Goal: Task Accomplishment & Management: Use online tool/utility

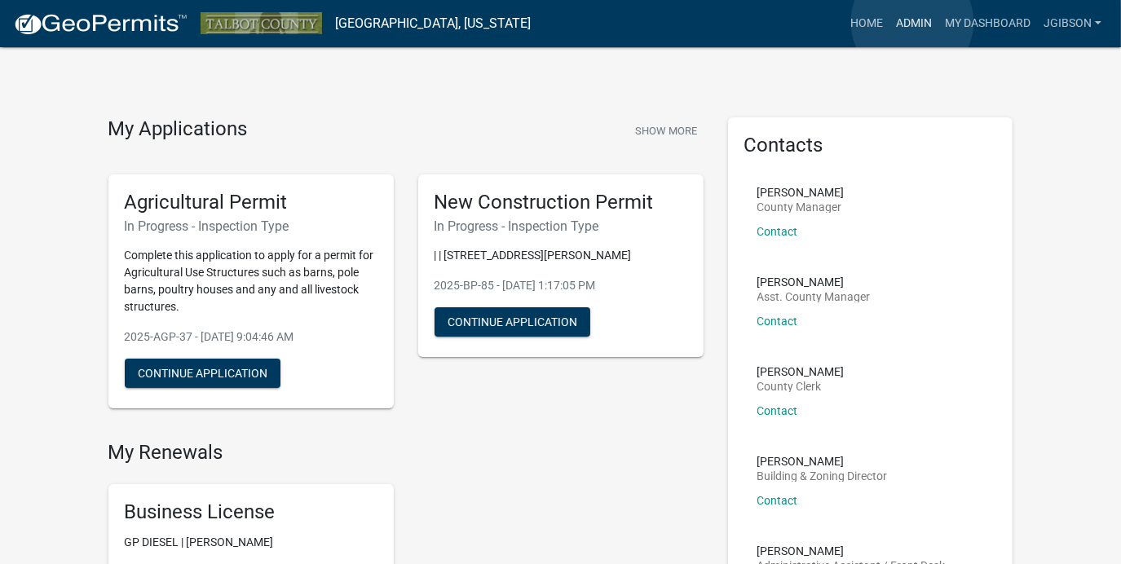
click at [912, 22] on link "Admin" at bounding box center [913, 23] width 49 height 31
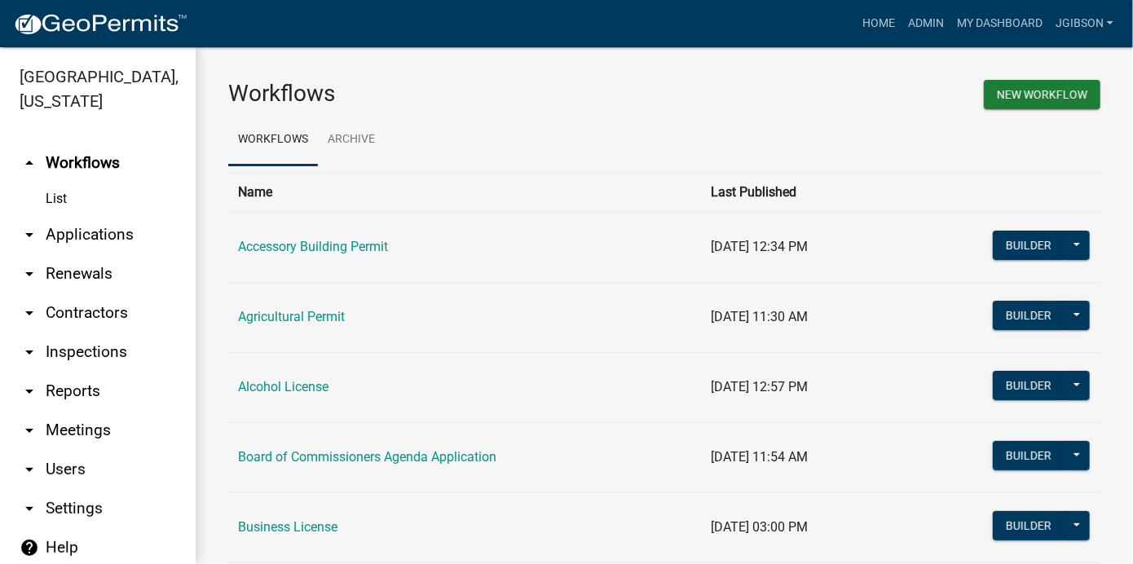
drag, startPoint x: 27, startPoint y: 393, endPoint x: 42, endPoint y: 400, distance: 17.1
click at [27, 391] on icon "arrow_drop_down" at bounding box center [30, 392] width 20 height 20
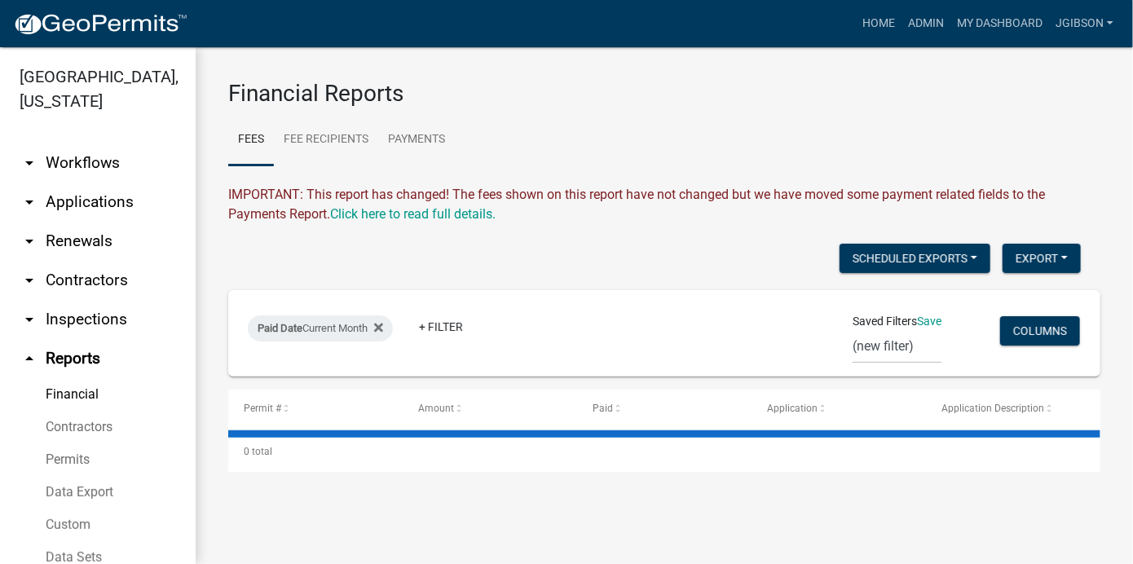
drag, startPoint x: 64, startPoint y: 388, endPoint x: 73, endPoint y: 386, distance: 9.3
click at [64, 388] on link "Financial" at bounding box center [98, 394] width 196 height 33
click at [383, 333] on icon at bounding box center [378, 327] width 9 height 13
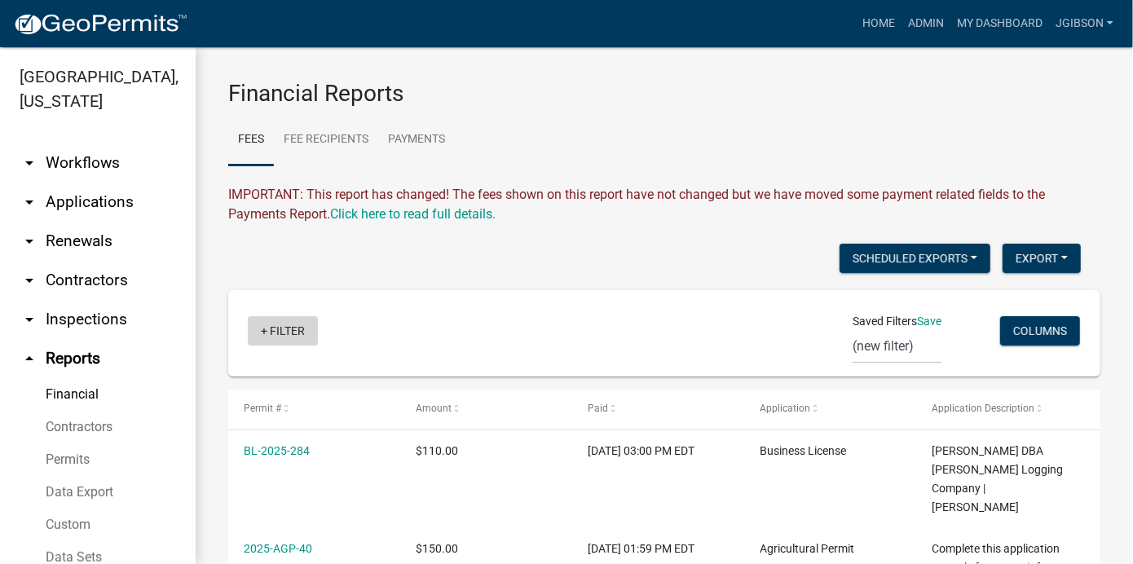
click at [268, 330] on link "+ Filter" at bounding box center [283, 330] width 70 height 29
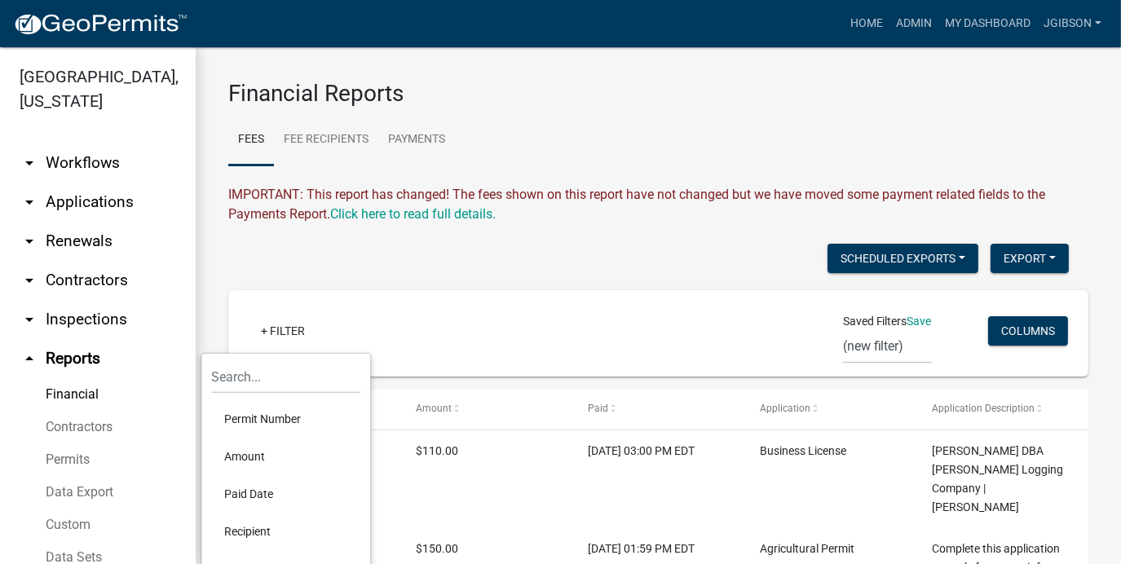
click at [274, 411] on li "Permit Number" at bounding box center [285, 419] width 149 height 38
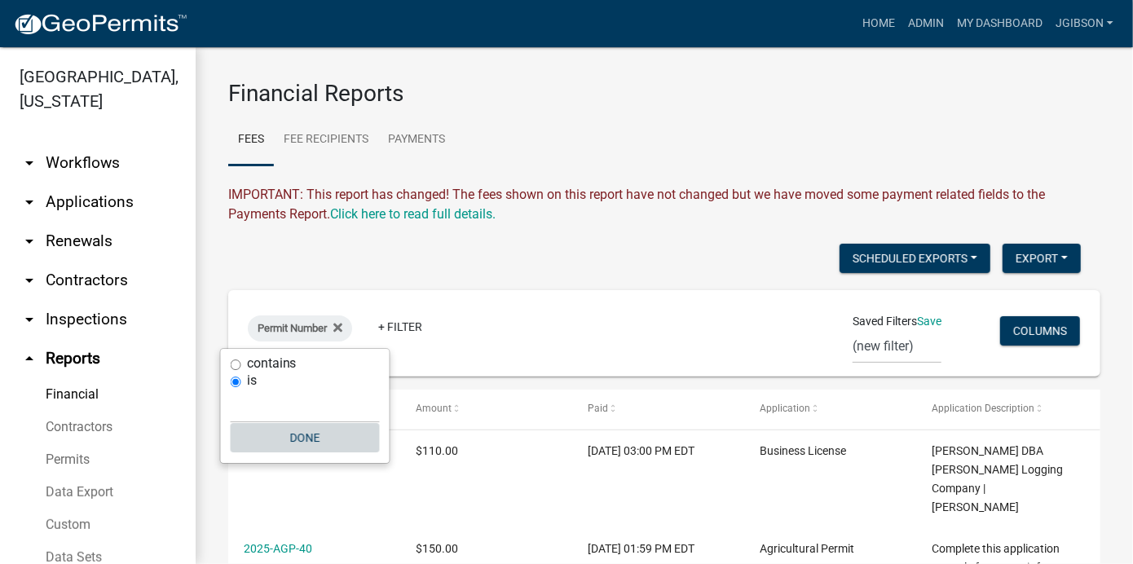
click at [294, 431] on button "Done" at bounding box center [305, 437] width 149 height 29
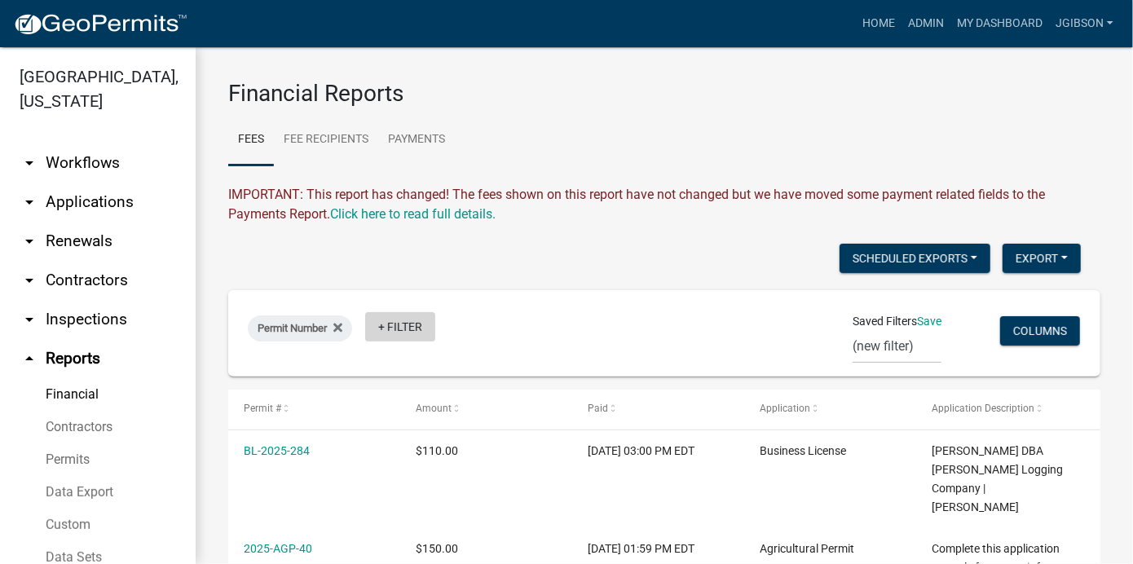
click at [382, 329] on link "+ Filter" at bounding box center [400, 326] width 70 height 29
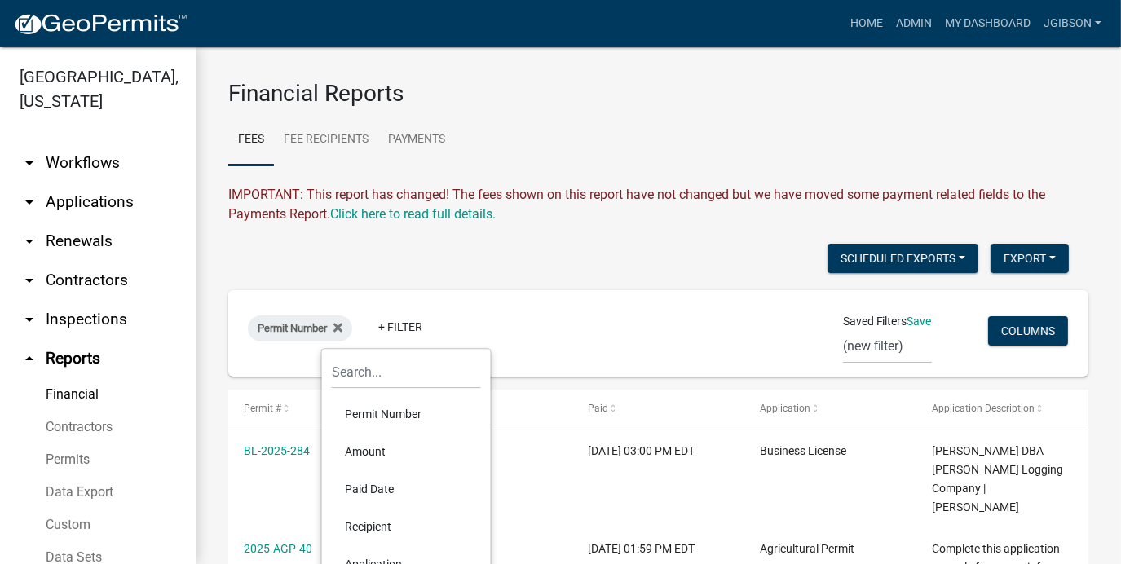
click at [386, 448] on li "Amount" at bounding box center [406, 452] width 149 height 38
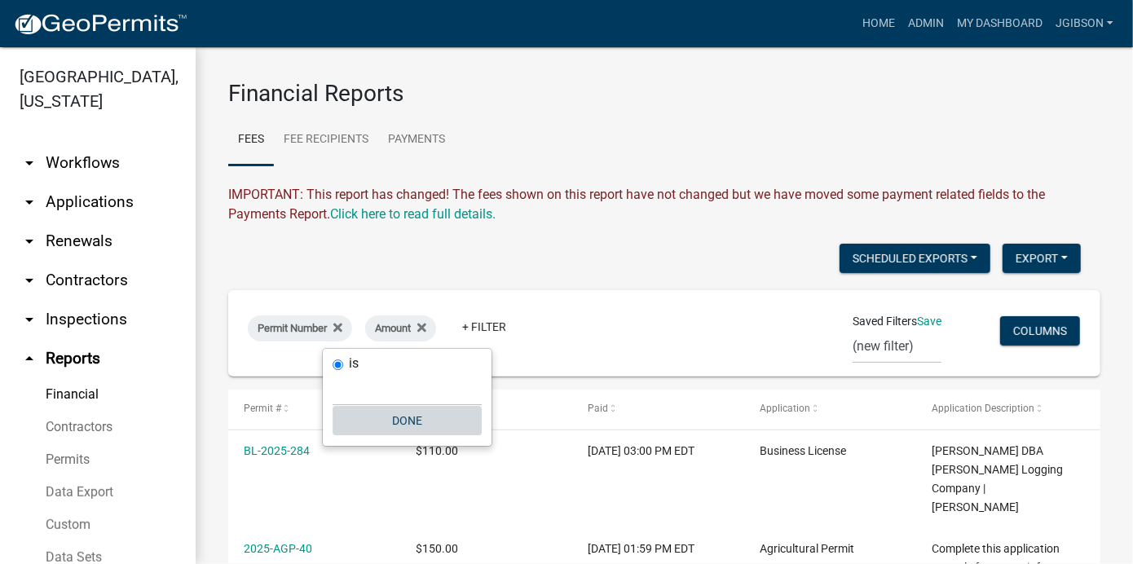
drag, startPoint x: 404, startPoint y: 414, endPoint x: 408, endPoint y: 404, distance: 10.6
click at [404, 415] on button "Done" at bounding box center [407, 420] width 149 height 29
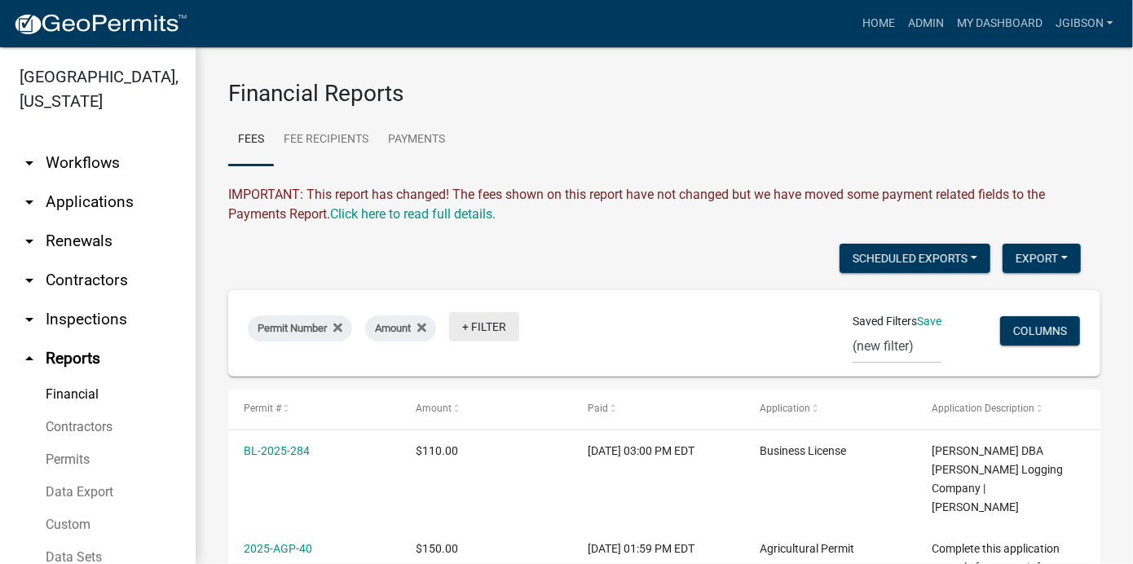
click at [472, 320] on link "+ Filter" at bounding box center [484, 326] width 70 height 29
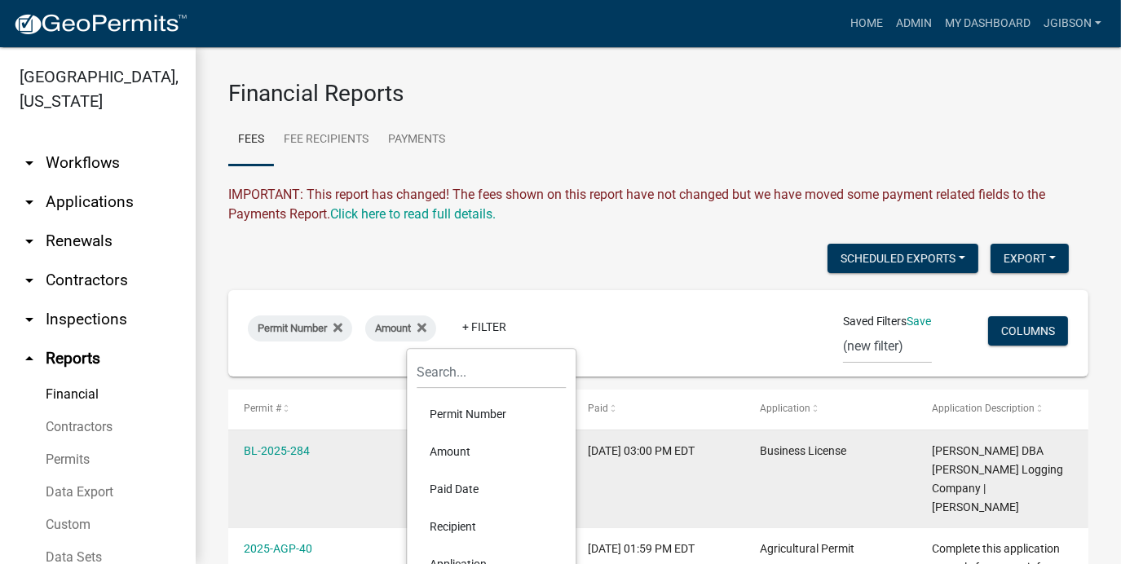
click at [461, 480] on li "Paid Date" at bounding box center [491, 489] width 149 height 38
select select
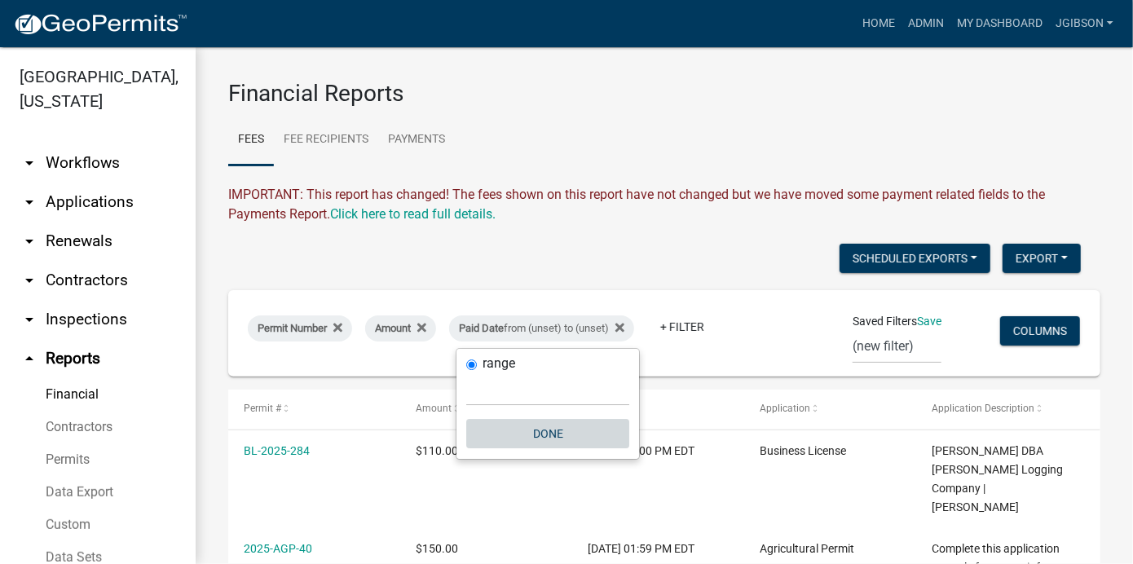
click at [541, 430] on button "Done" at bounding box center [547, 433] width 163 height 29
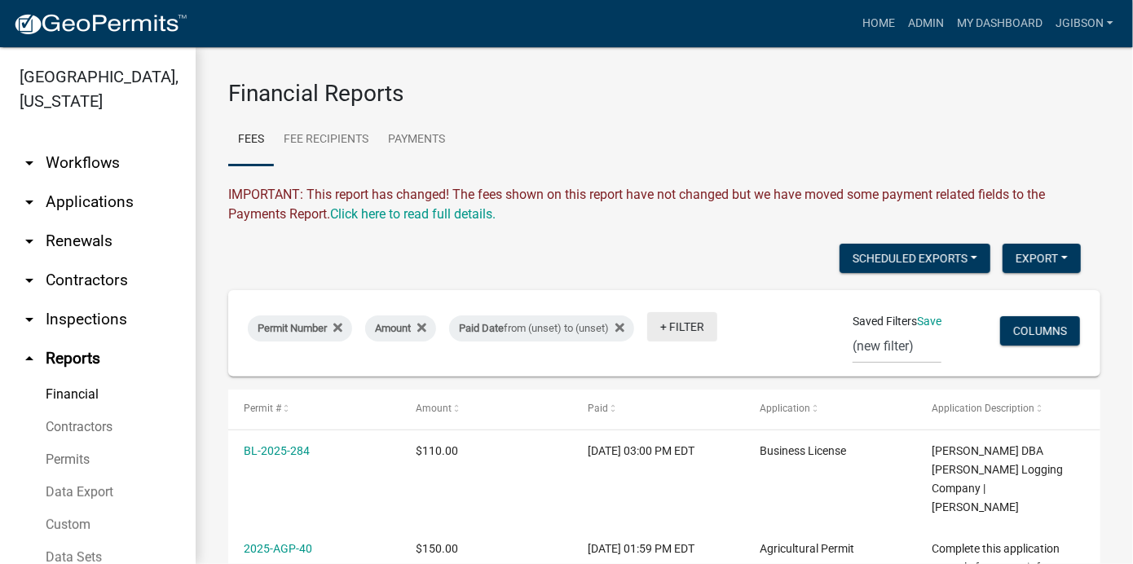
click at [682, 330] on link "+ Filter" at bounding box center [682, 326] width 70 height 29
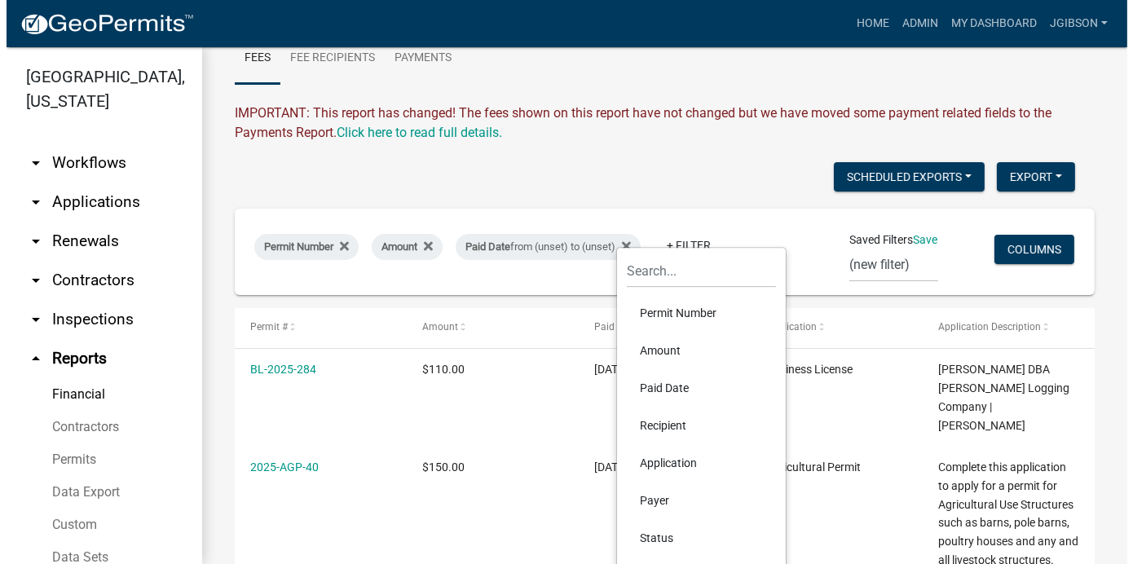
scroll to position [163, 0]
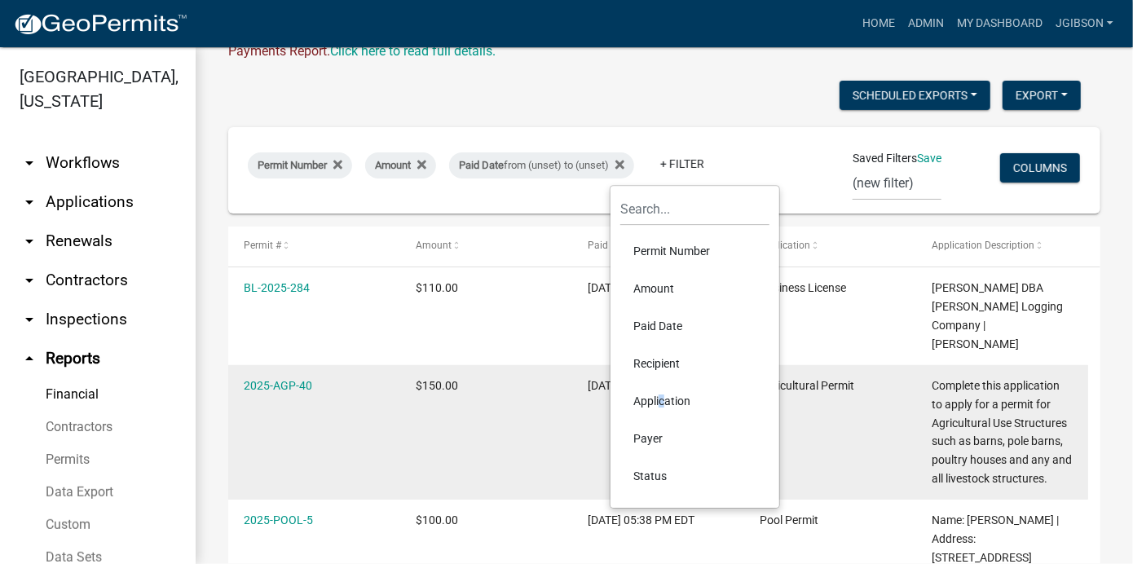
click at [656, 391] on li "Application" at bounding box center [694, 401] width 149 height 38
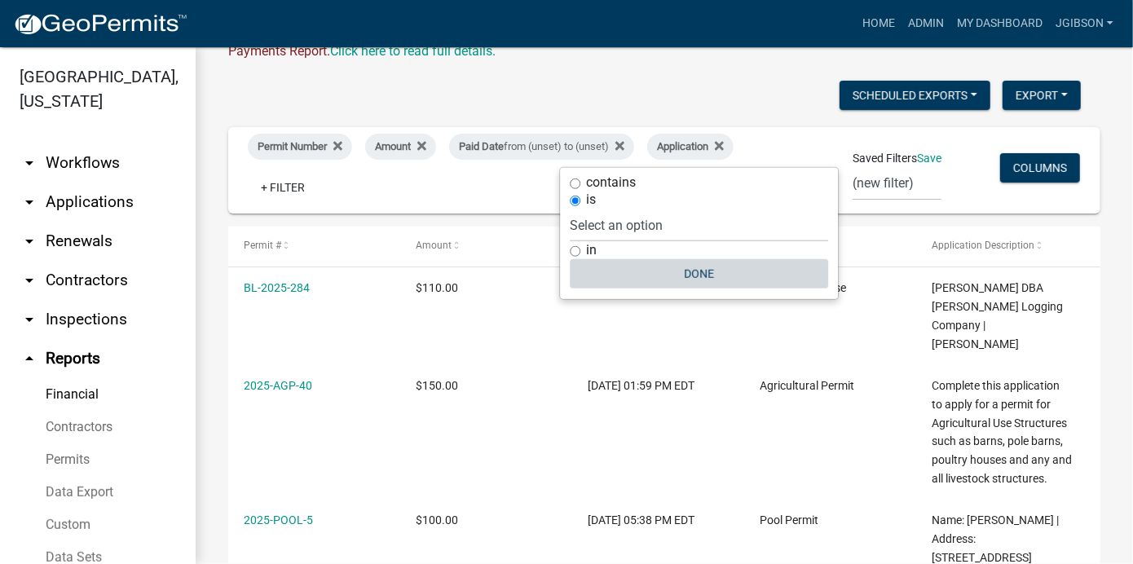
click at [695, 266] on button "Done" at bounding box center [699, 273] width 258 height 29
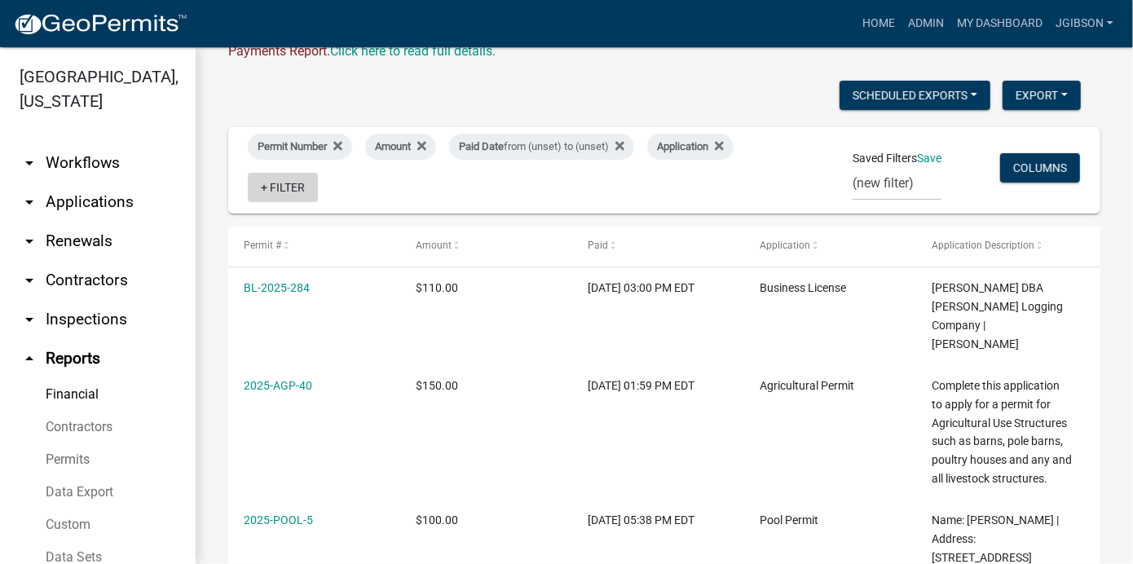
click at [267, 186] on link "+ Filter" at bounding box center [283, 187] width 70 height 29
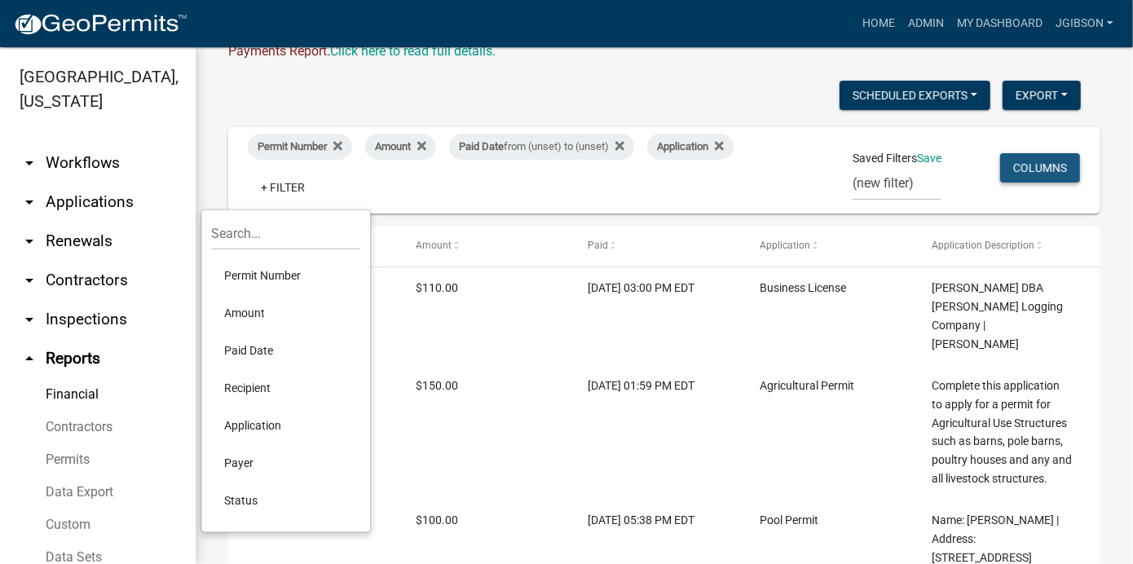
click at [1044, 163] on button "Columns" at bounding box center [1040, 167] width 80 height 29
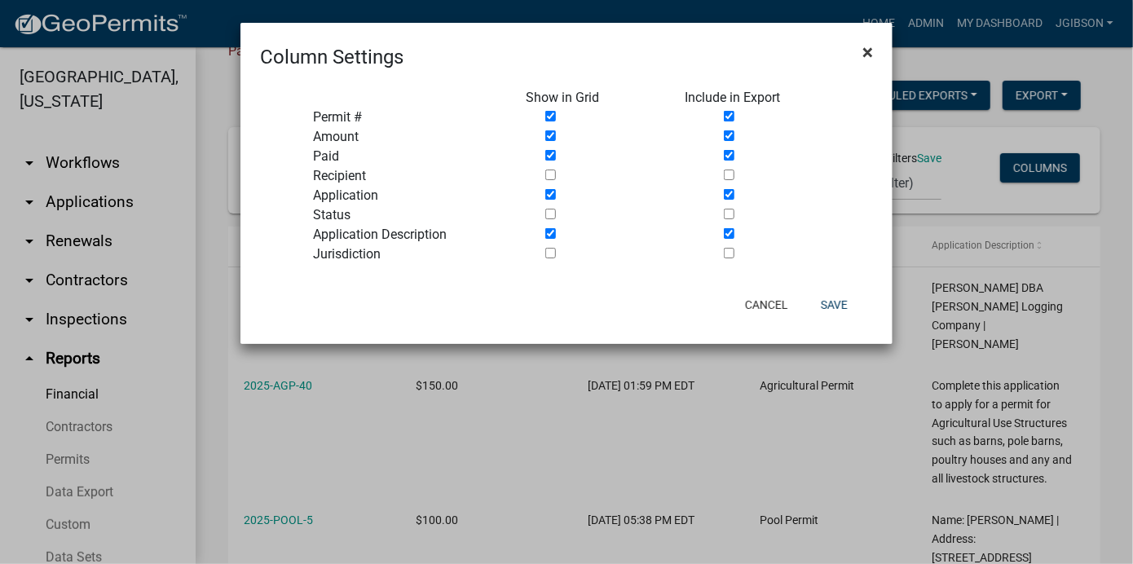
click at [868, 59] on span "×" at bounding box center [868, 52] width 11 height 23
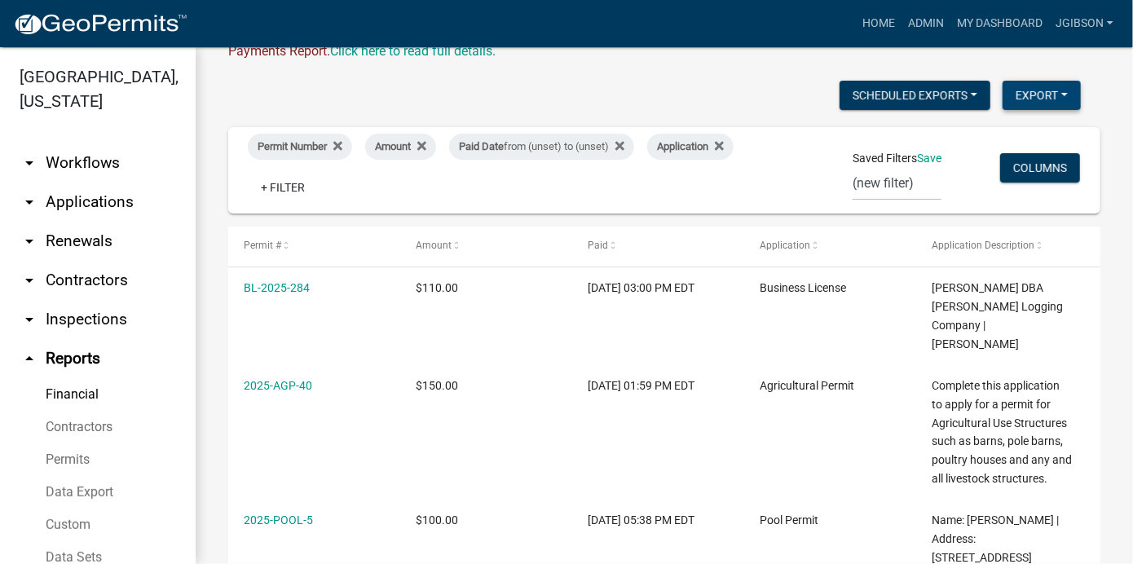
click at [1033, 94] on button "Export" at bounding box center [1042, 95] width 78 height 29
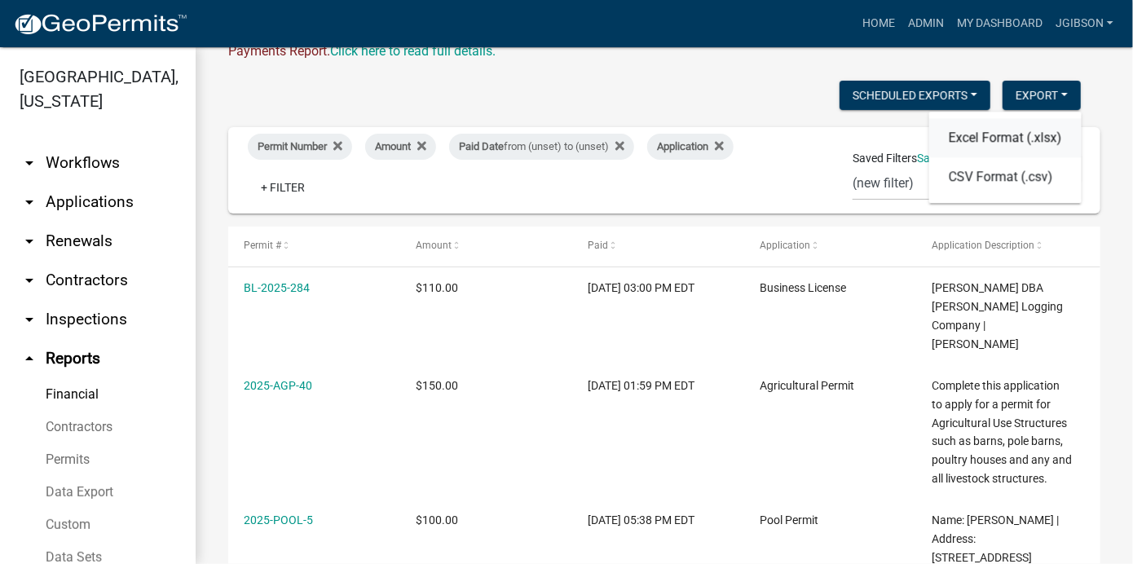
click at [1006, 135] on button "Excel Format (.xlsx)" at bounding box center [1005, 137] width 152 height 39
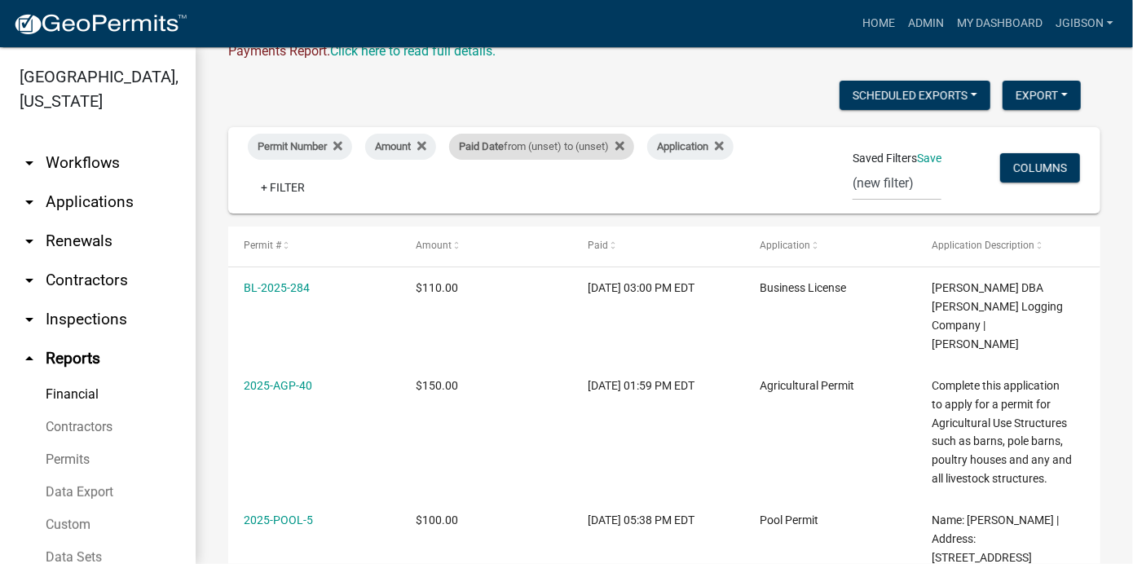
click at [584, 143] on div "Paid Date from (unset) to (unset)" at bounding box center [541, 147] width 185 height 26
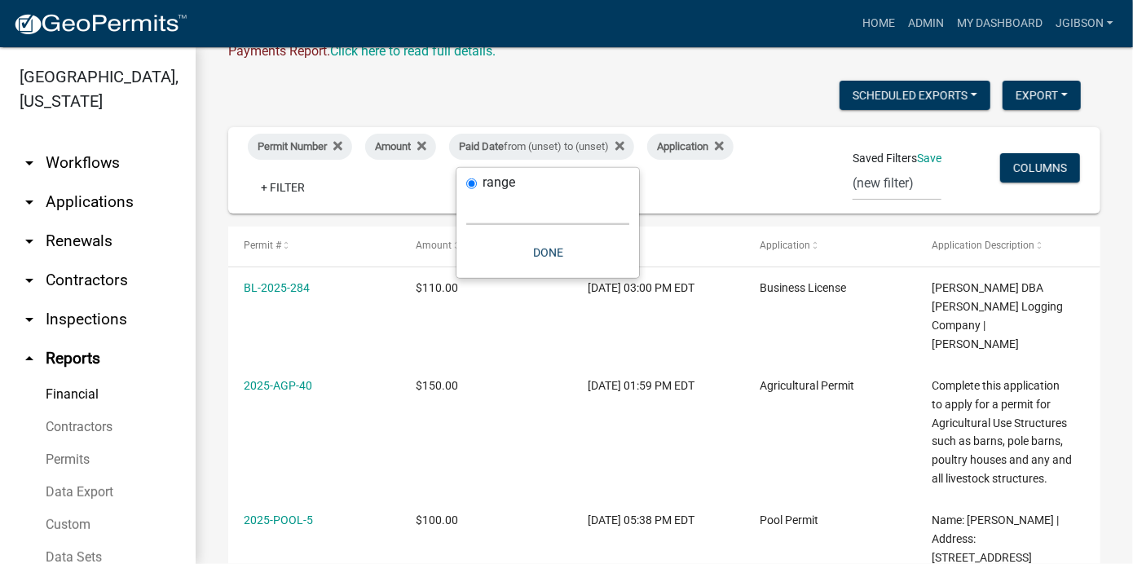
click at [499, 212] on select "[DATE] [DATE] Current Week Previous Week Current Month Last Month Current Calen…" at bounding box center [547, 208] width 163 height 33
select select "previous_1_months"
click at [466, 210] on select "[DATE] [DATE] Current Week Previous Week Current Month Last Month Current Calen…" at bounding box center [547, 208] width 163 height 33
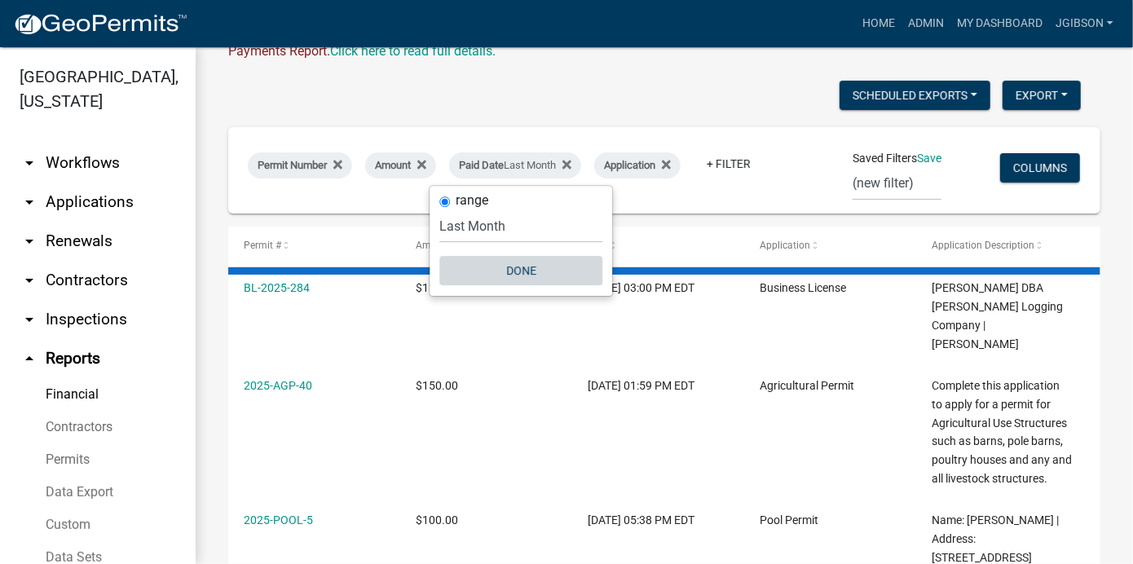
click at [530, 267] on button "Done" at bounding box center [520, 270] width 163 height 29
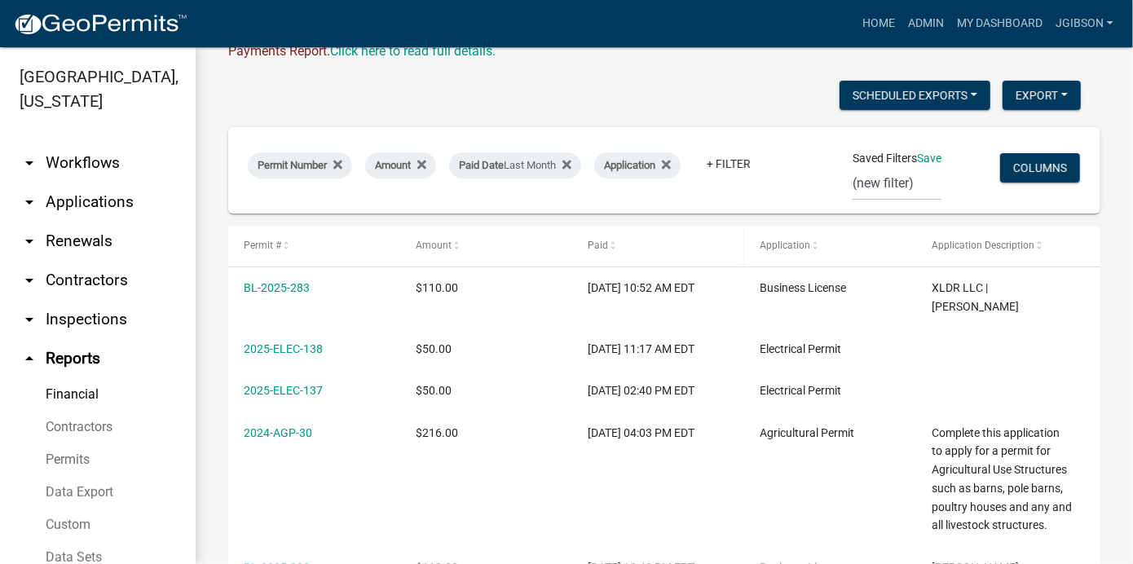
scroll to position [0, 0]
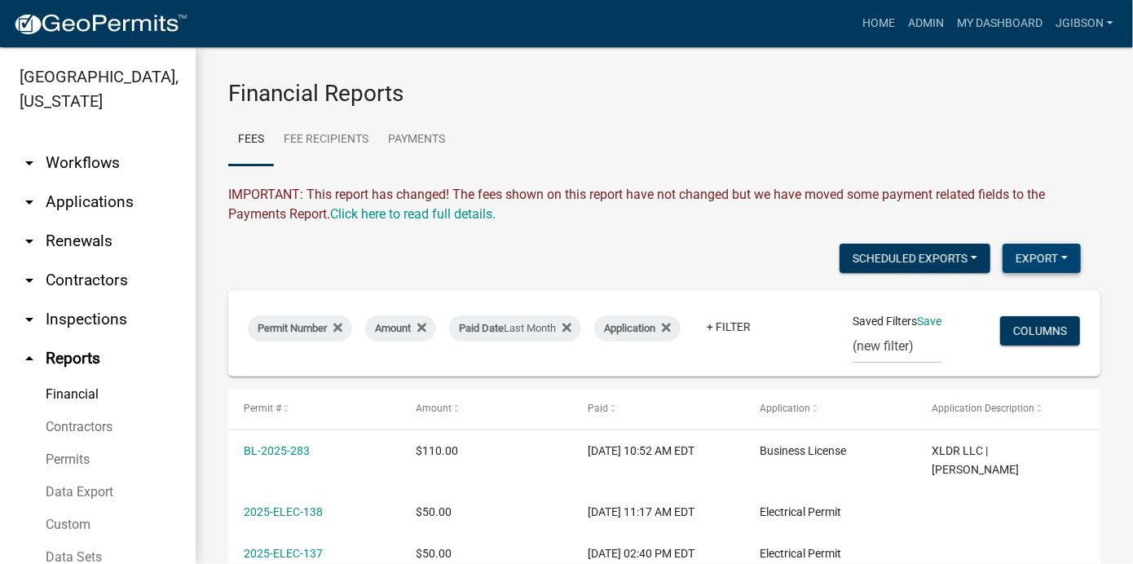
click at [1027, 251] on button "Export" at bounding box center [1042, 258] width 78 height 29
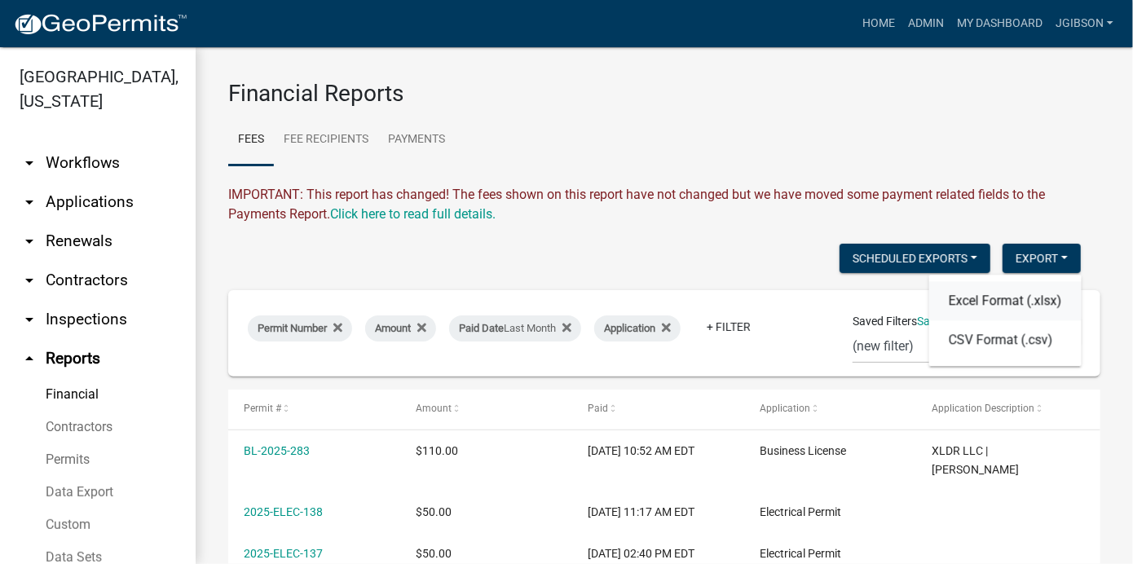
click at [995, 301] on button "Excel Format (.xlsx)" at bounding box center [1005, 300] width 152 height 39
click at [29, 198] on icon "arrow_drop_down" at bounding box center [30, 202] width 20 height 20
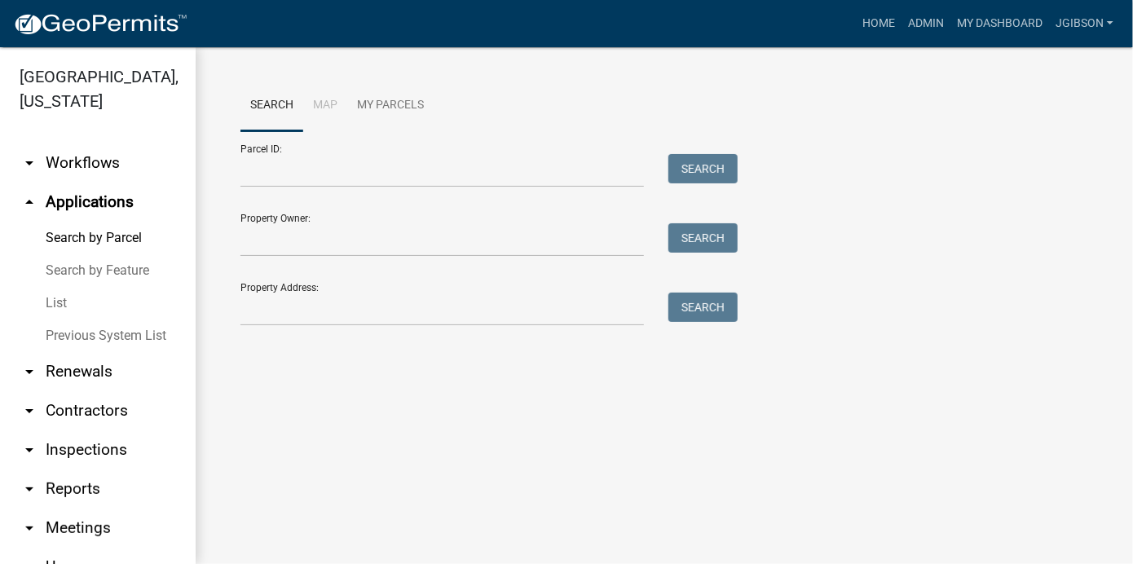
click at [55, 296] on link "List" at bounding box center [98, 303] width 196 height 33
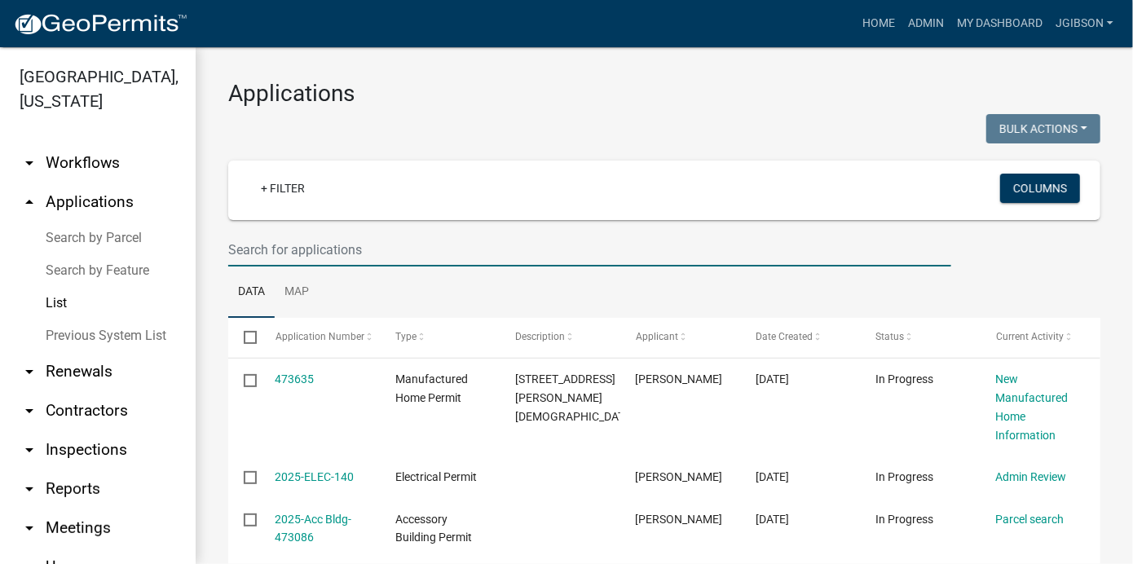
click at [268, 243] on input "text" at bounding box center [589, 249] width 723 height 33
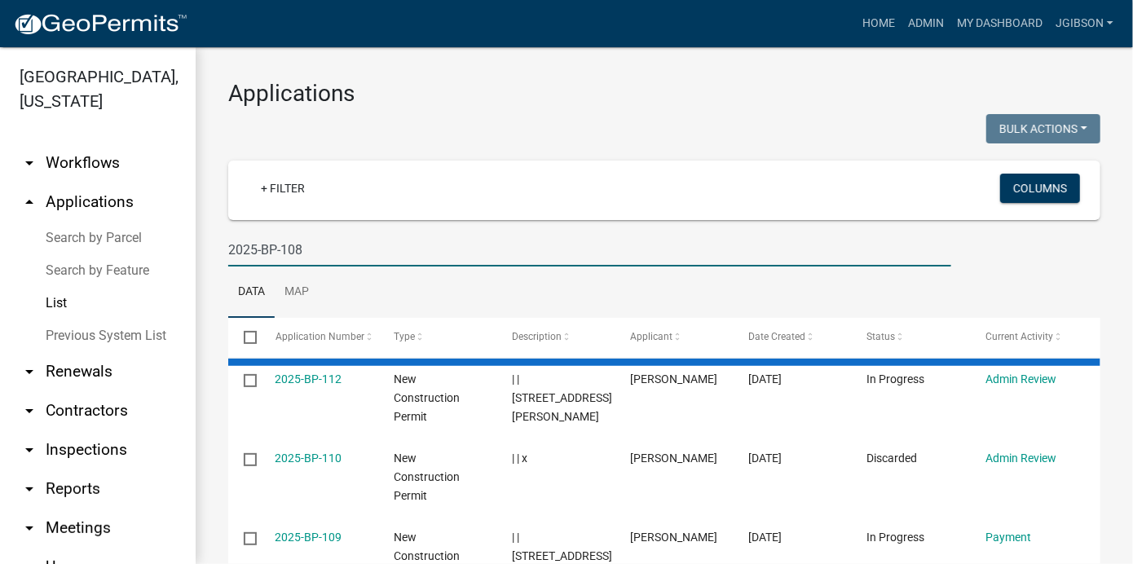
type input "2025-BP-108"
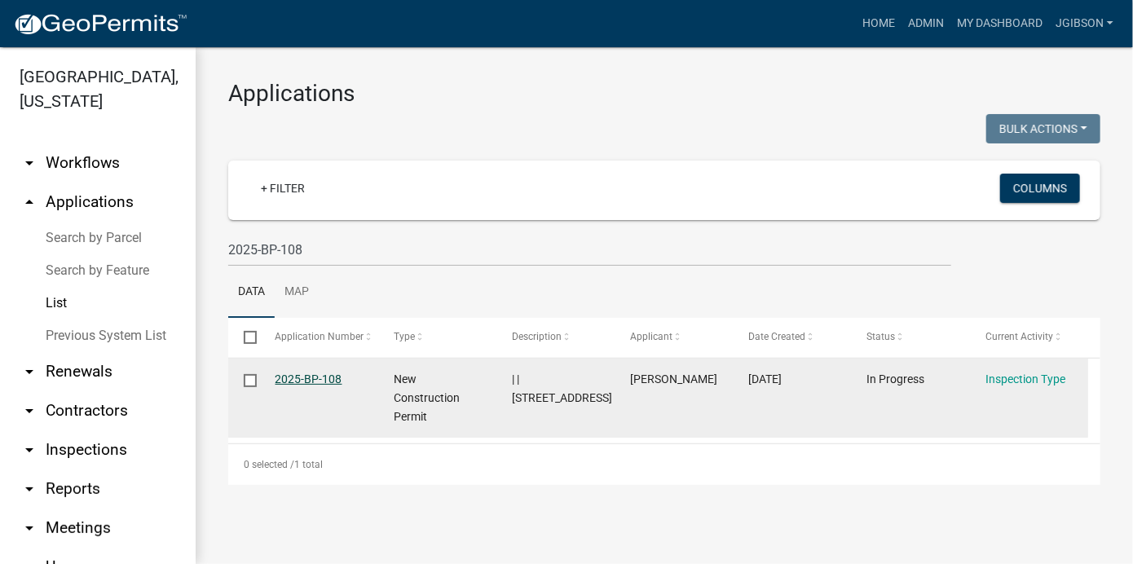
click at [327, 378] on link "2025-BP-108" at bounding box center [309, 379] width 67 height 13
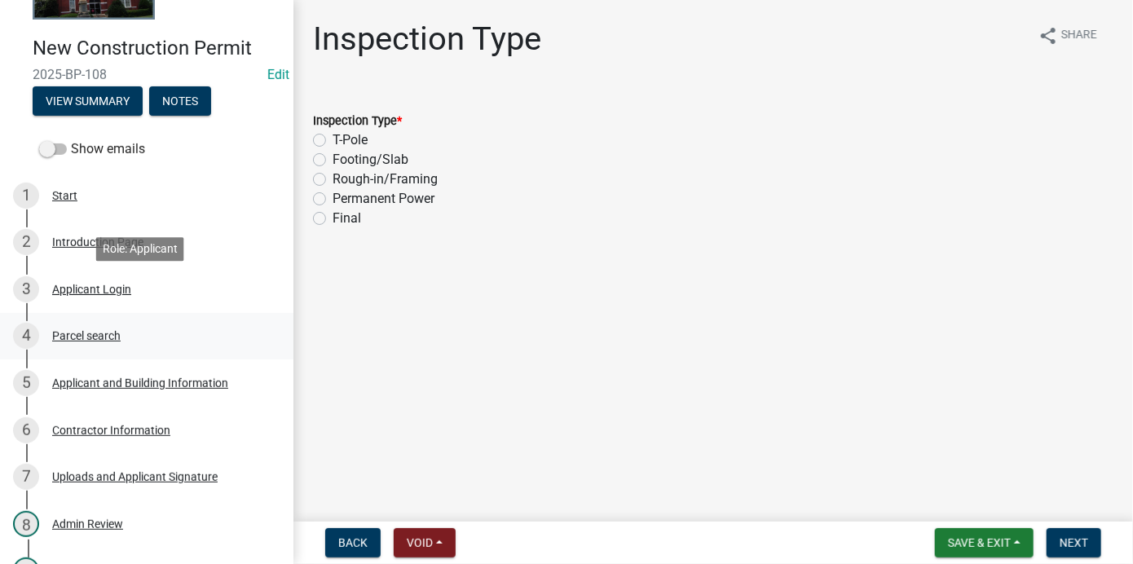
scroll to position [163, 0]
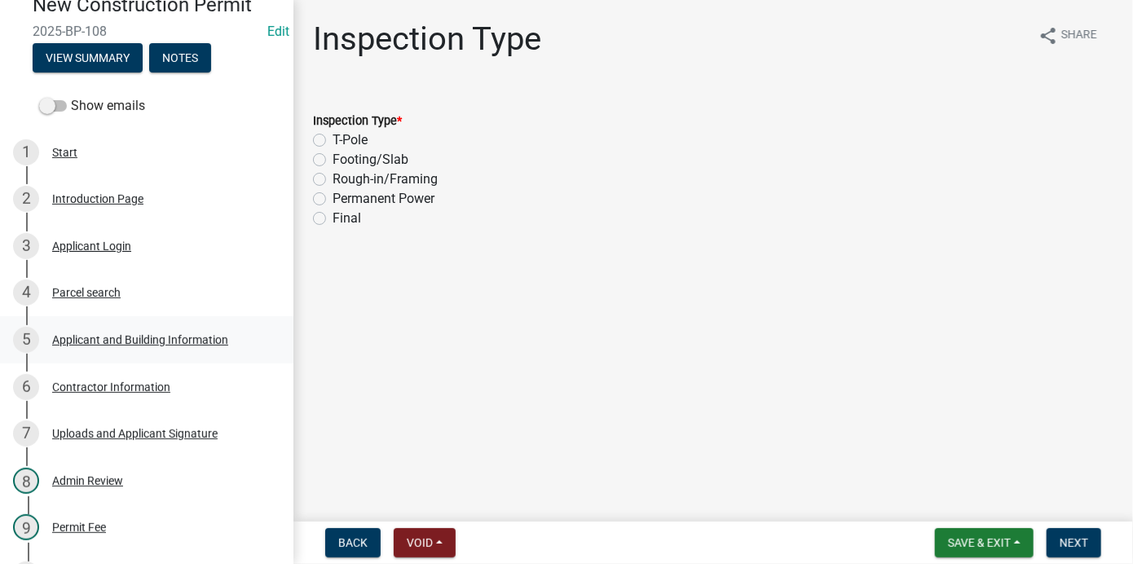
click at [108, 334] on div "Applicant and Building Information" at bounding box center [140, 339] width 176 height 11
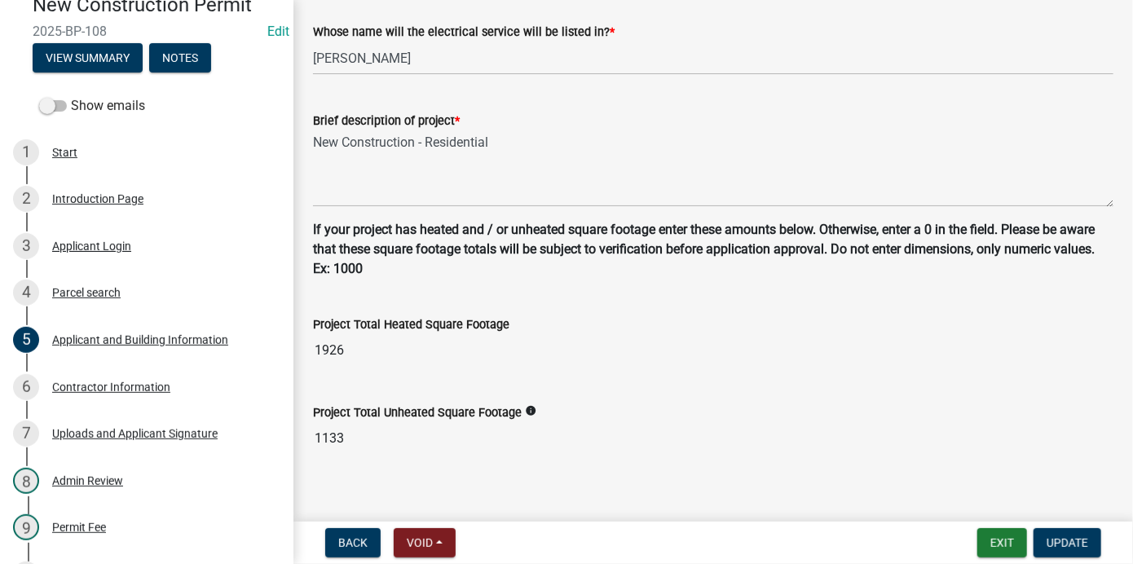
scroll to position [1106, 0]
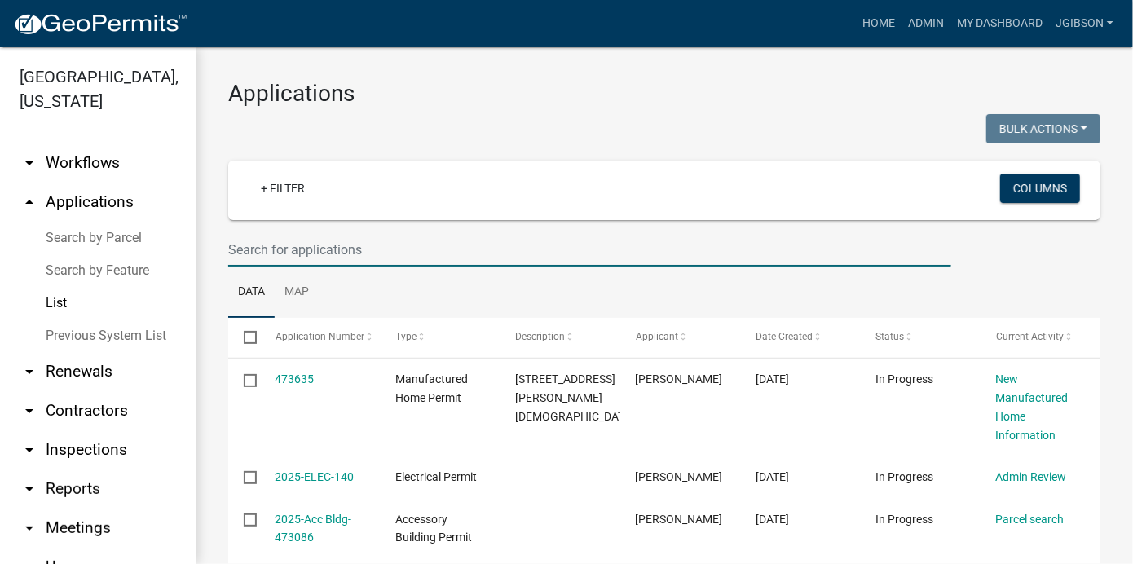
click at [302, 254] on input "text" at bounding box center [589, 249] width 723 height 33
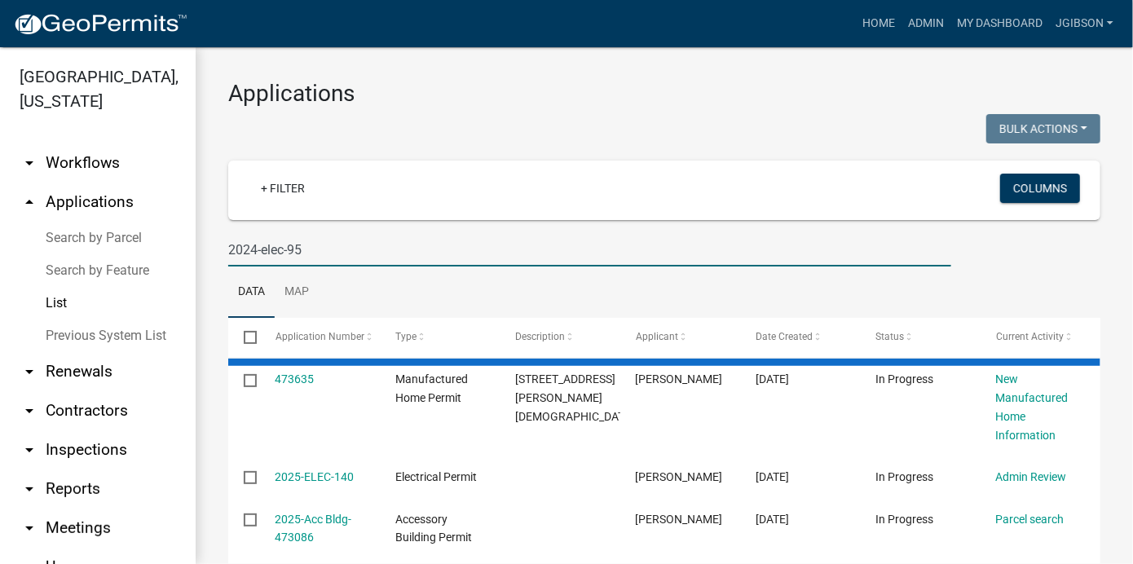
type input "2024-elec-95"
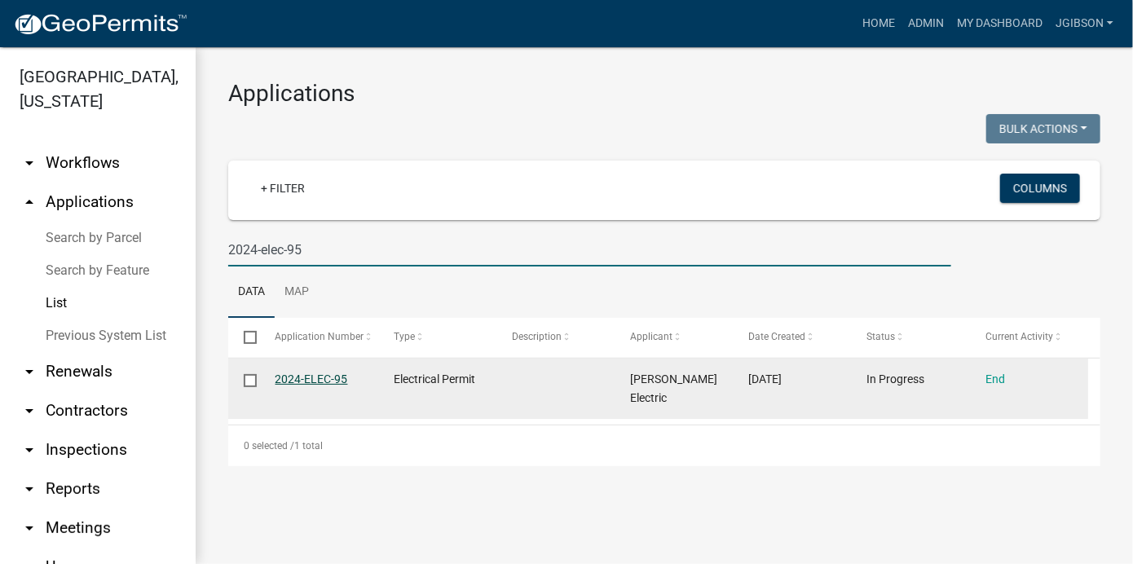
click at [313, 376] on link "2024-ELEC-95" at bounding box center [312, 379] width 73 height 13
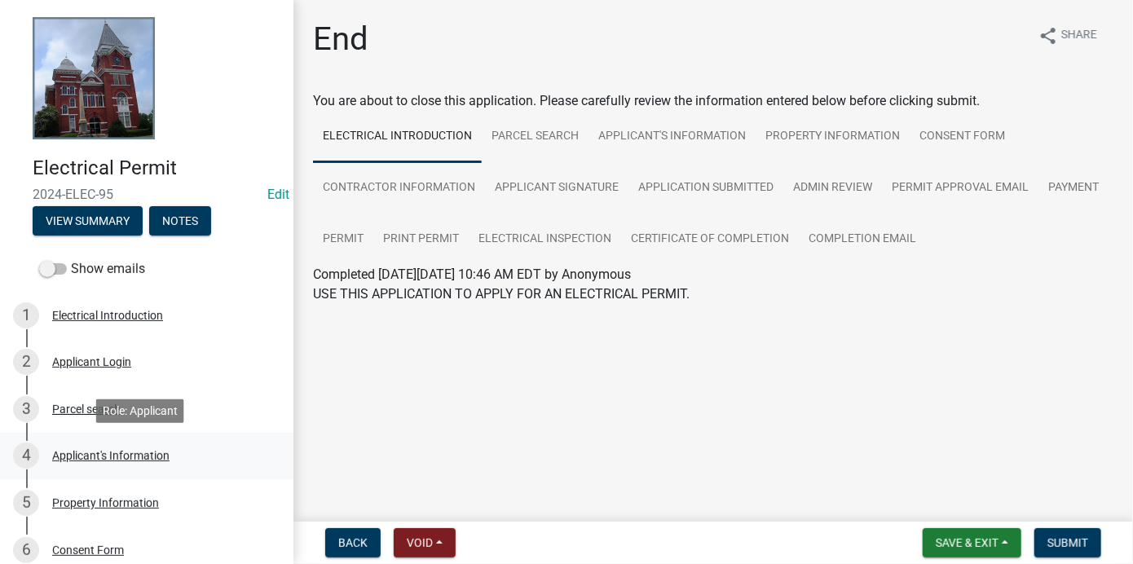
click at [87, 454] on div "Applicant's Information" at bounding box center [110, 455] width 117 height 11
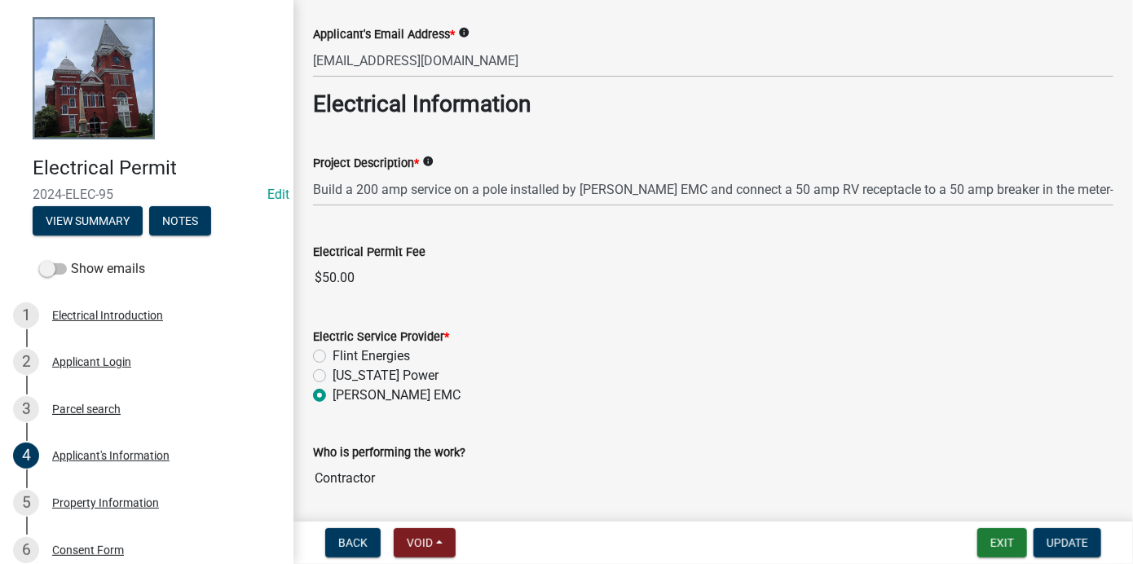
scroll to position [567, 0]
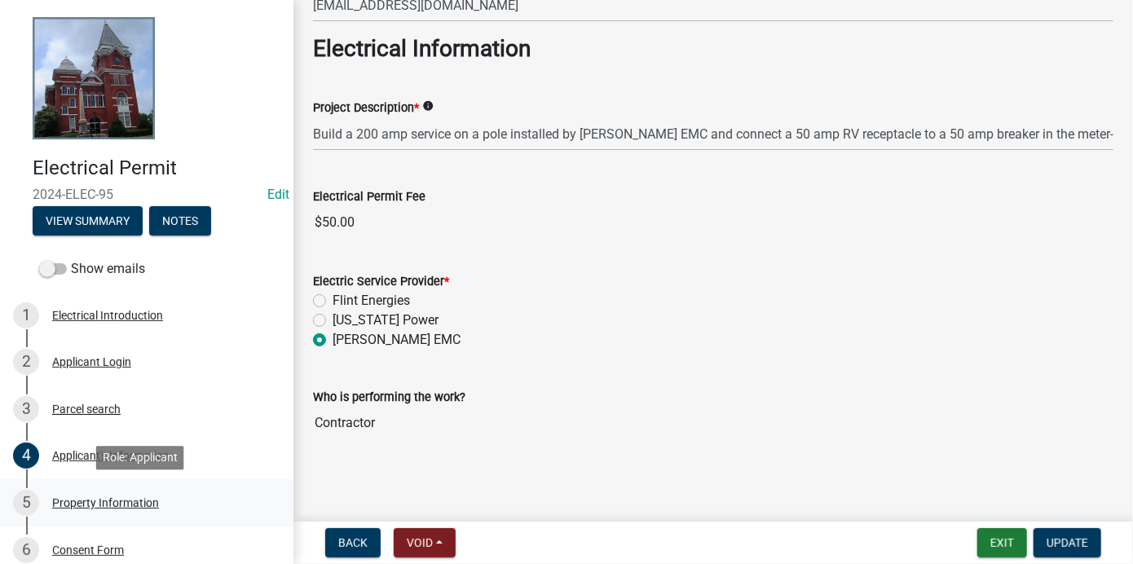
click at [100, 499] on div "Property Information" at bounding box center [105, 502] width 107 height 11
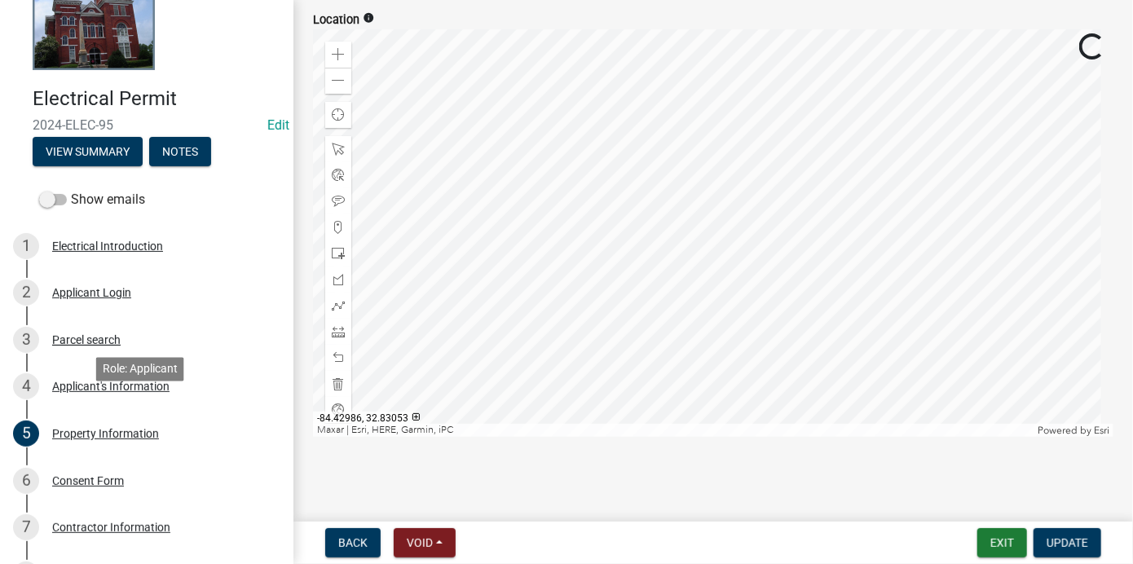
scroll to position [245, 0]
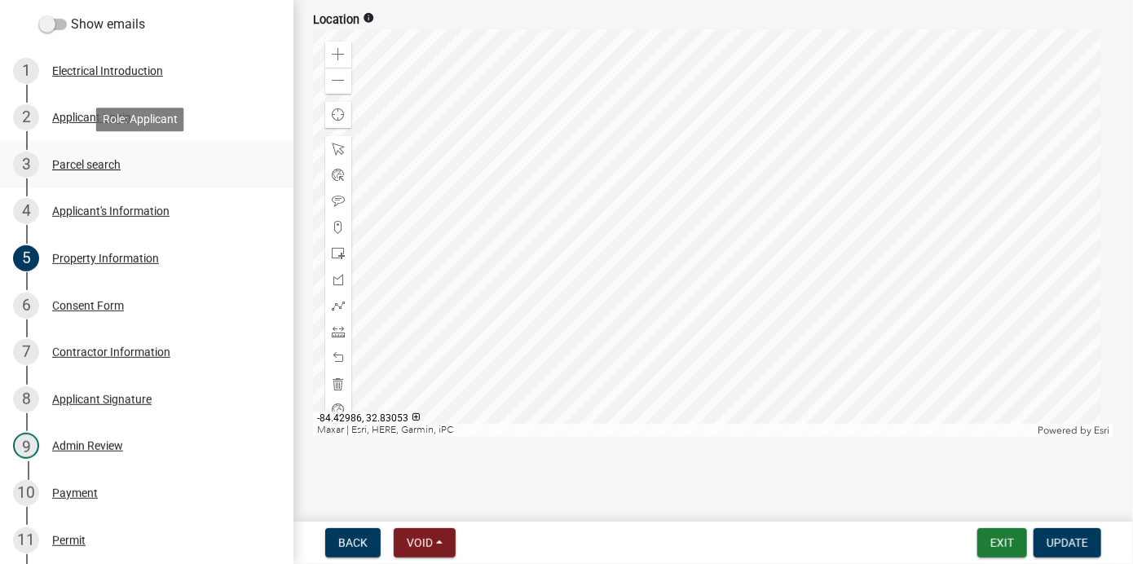
click at [85, 156] on div "3 Parcel search" at bounding box center [140, 165] width 254 height 26
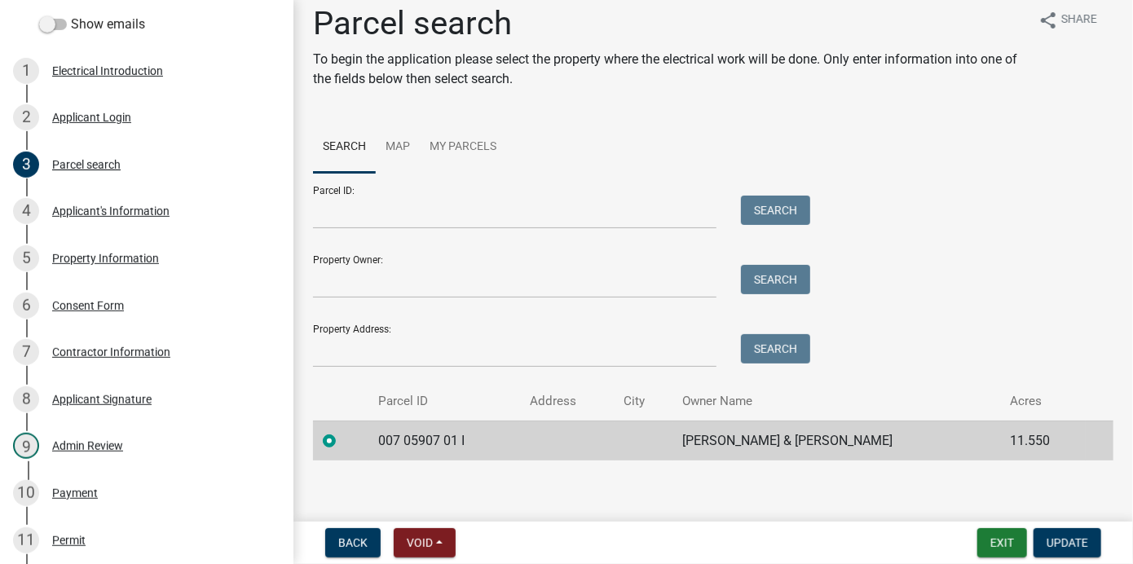
scroll to position [24, 0]
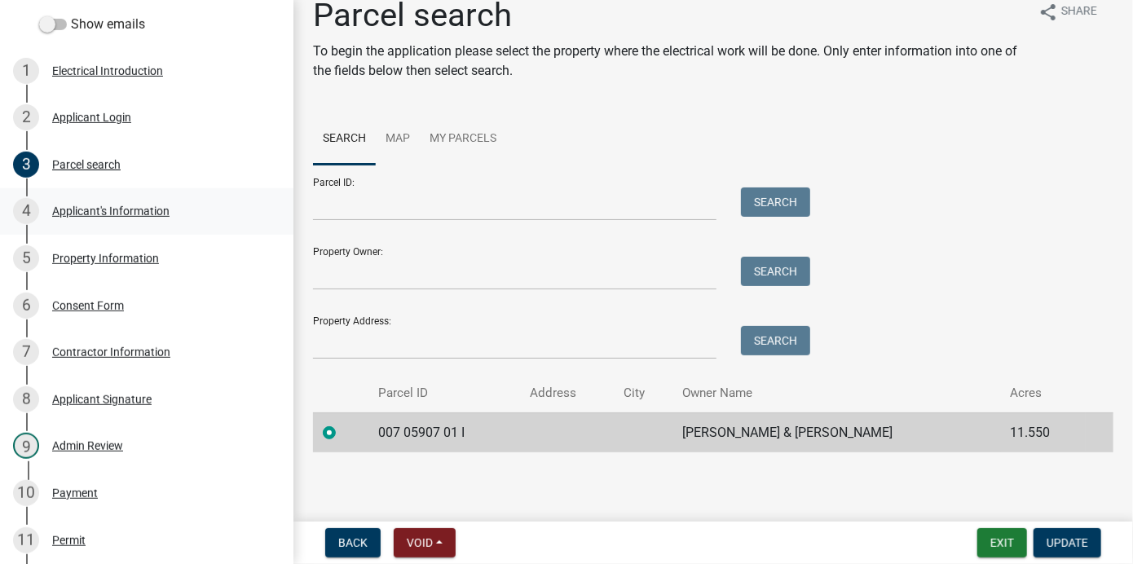
click at [90, 202] on div "4 Applicant's Information" at bounding box center [140, 211] width 254 height 26
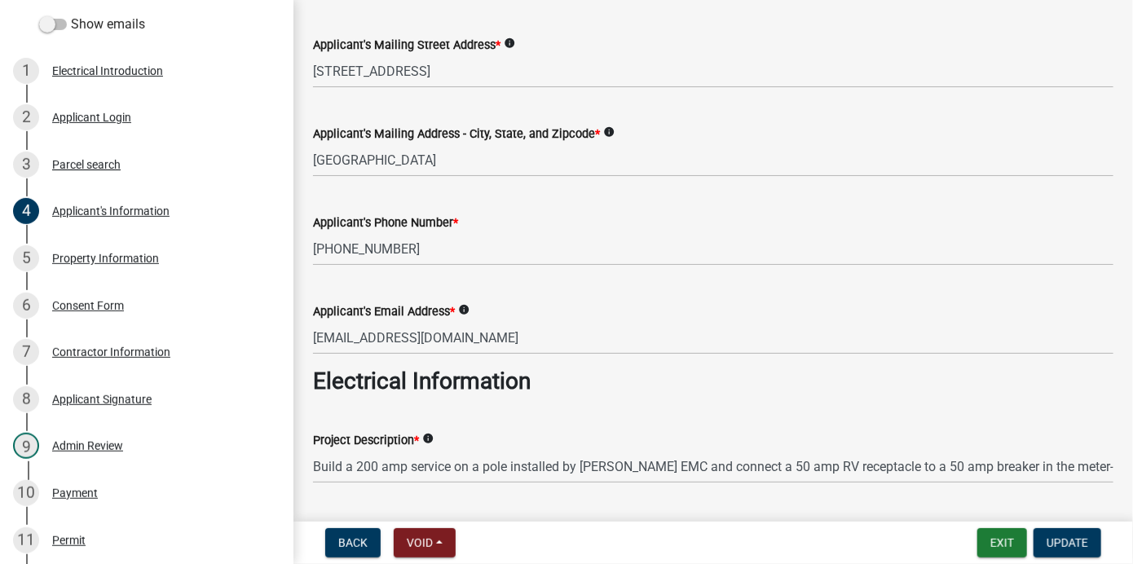
scroll to position [245, 0]
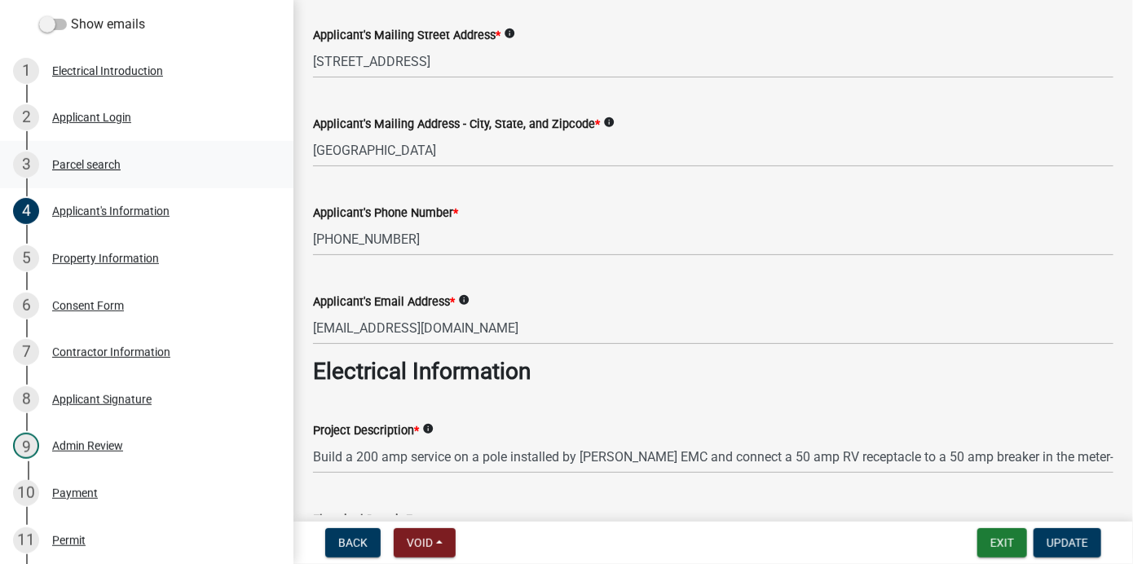
click at [75, 161] on div "Parcel search" at bounding box center [86, 164] width 68 height 11
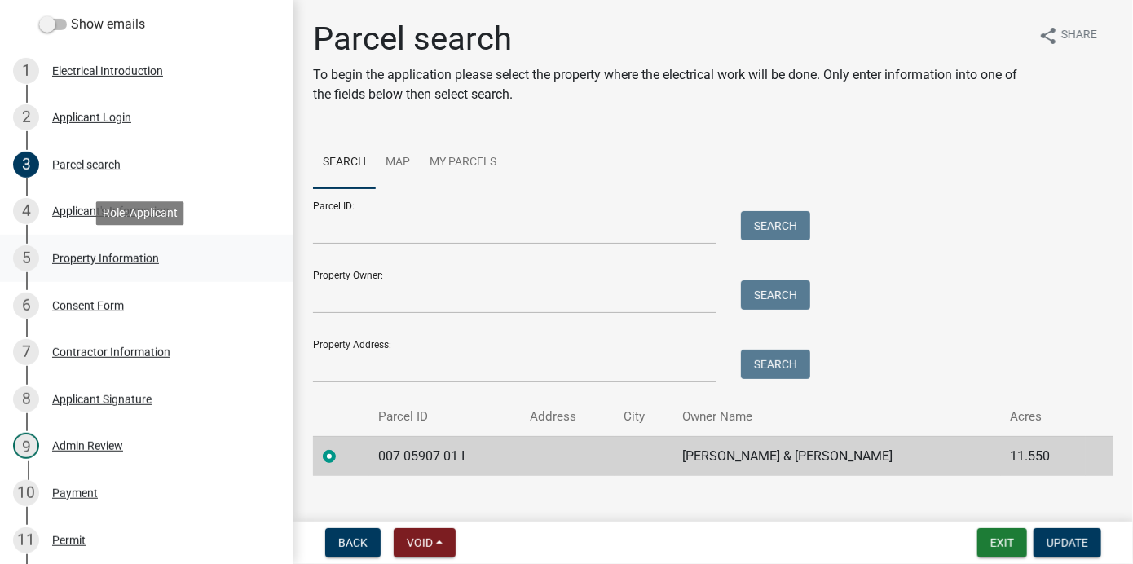
click at [136, 250] on div "5 Property Information" at bounding box center [140, 258] width 254 height 26
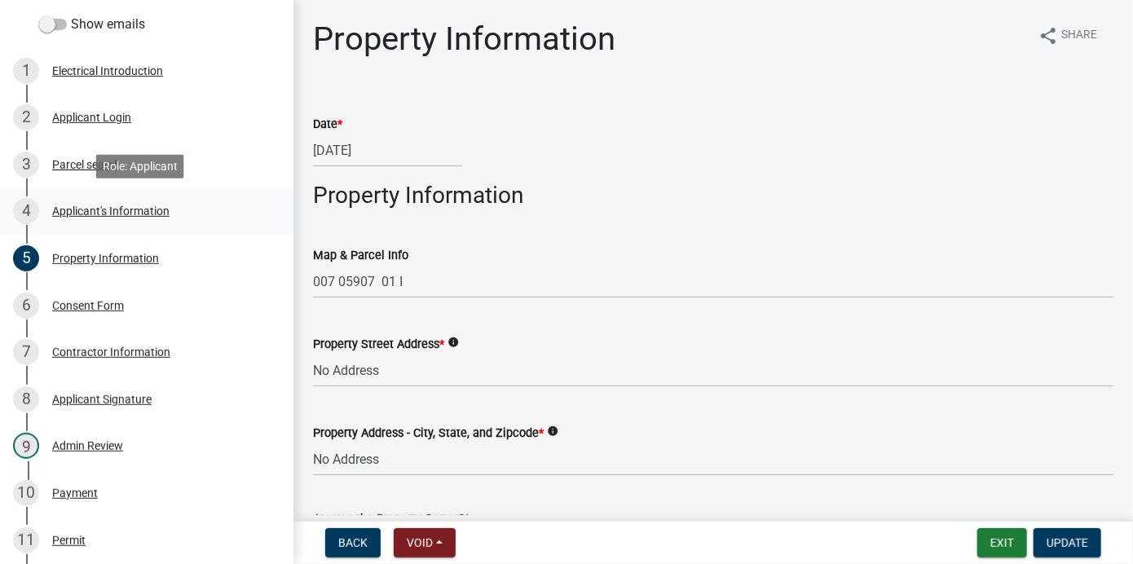
click at [95, 205] on div "Applicant's Information" at bounding box center [110, 210] width 117 height 11
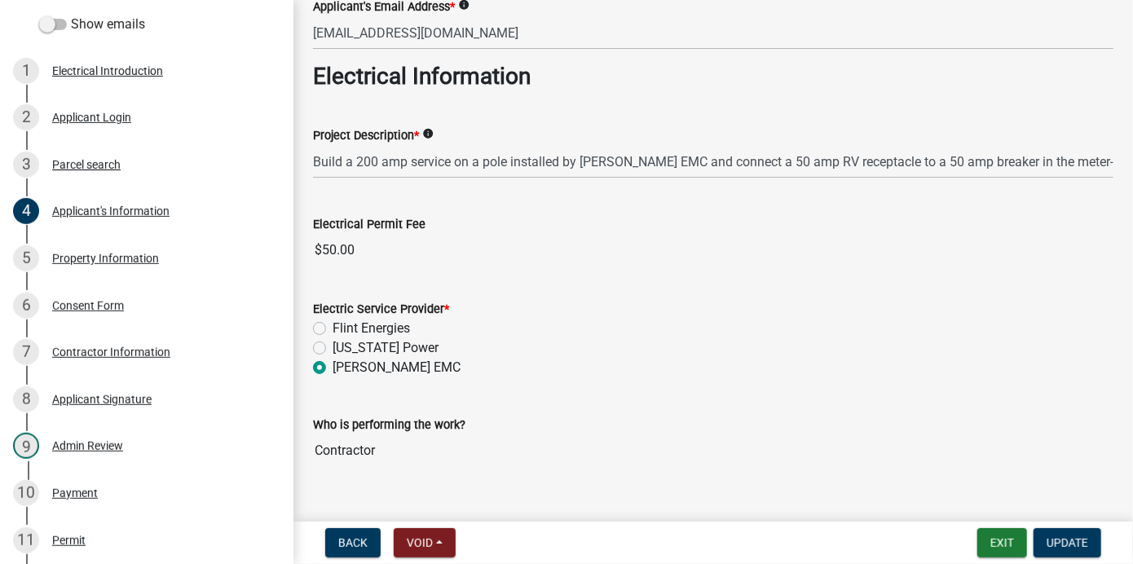
scroll to position [567, 0]
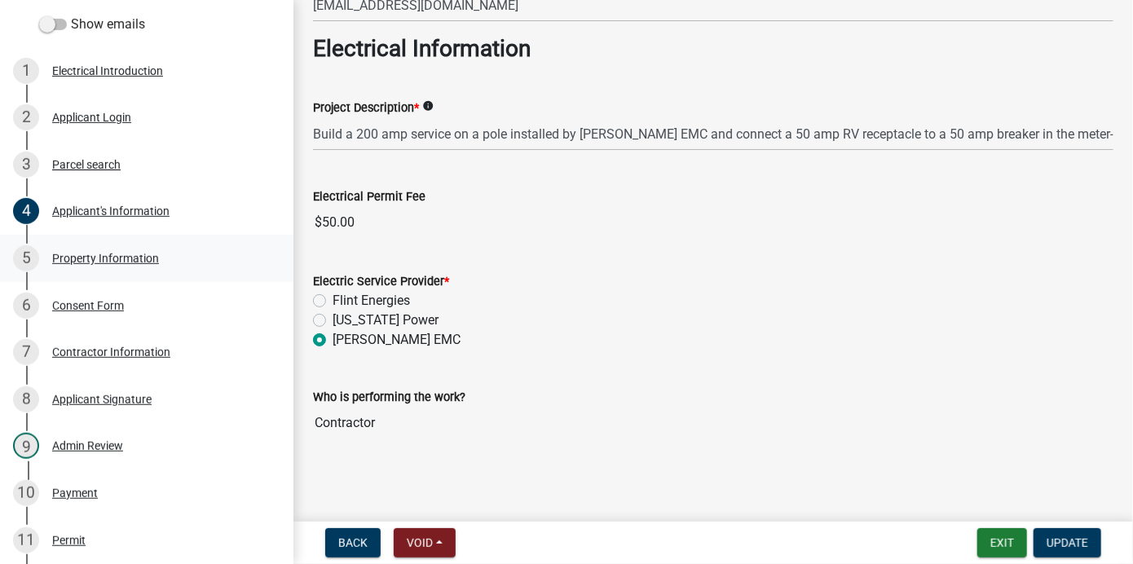
click at [112, 257] on div "Property Information" at bounding box center [105, 258] width 107 height 11
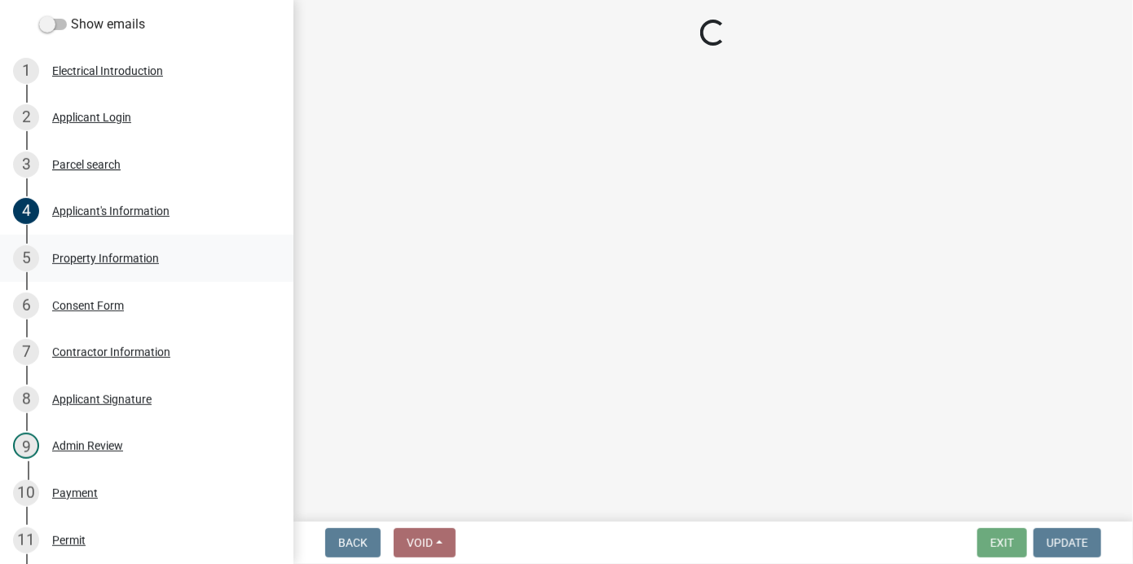
scroll to position [0, 0]
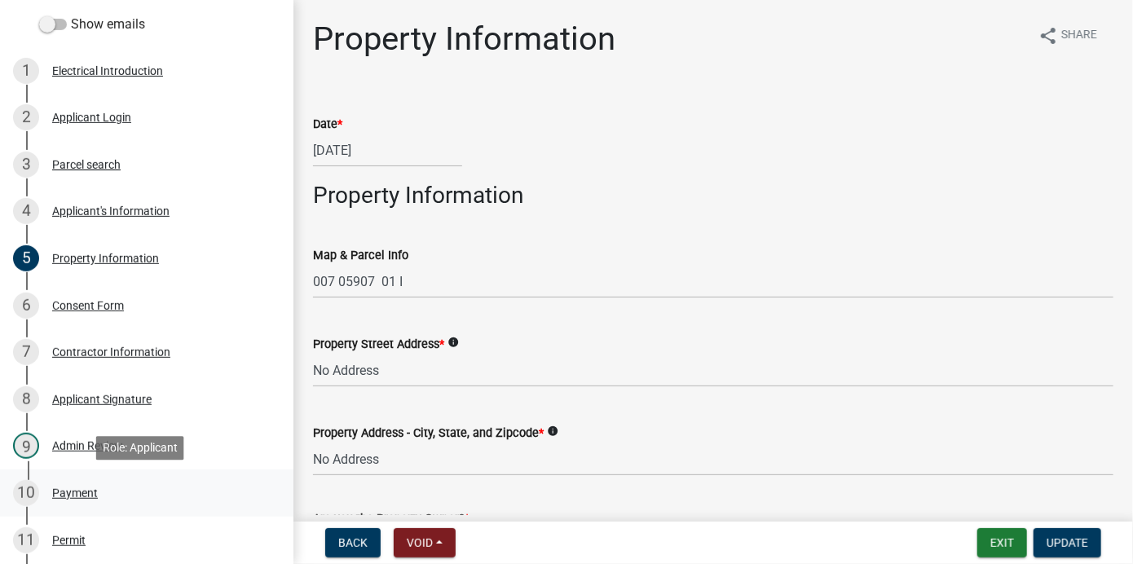
click at [73, 486] on div "10 Payment" at bounding box center [140, 493] width 254 height 26
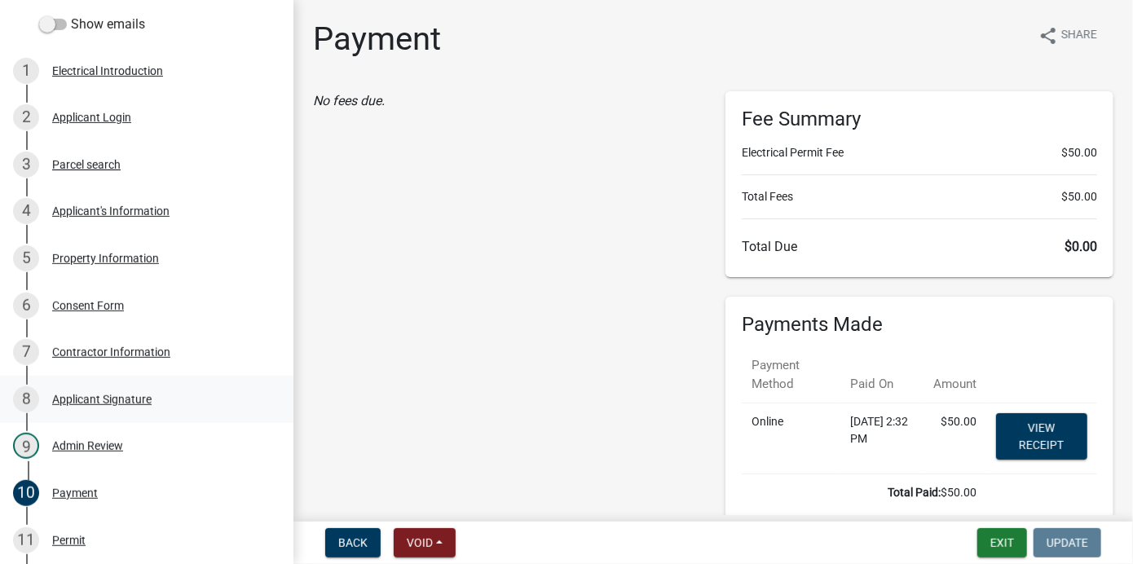
click at [99, 394] on div "Applicant Signature" at bounding box center [101, 399] width 99 height 11
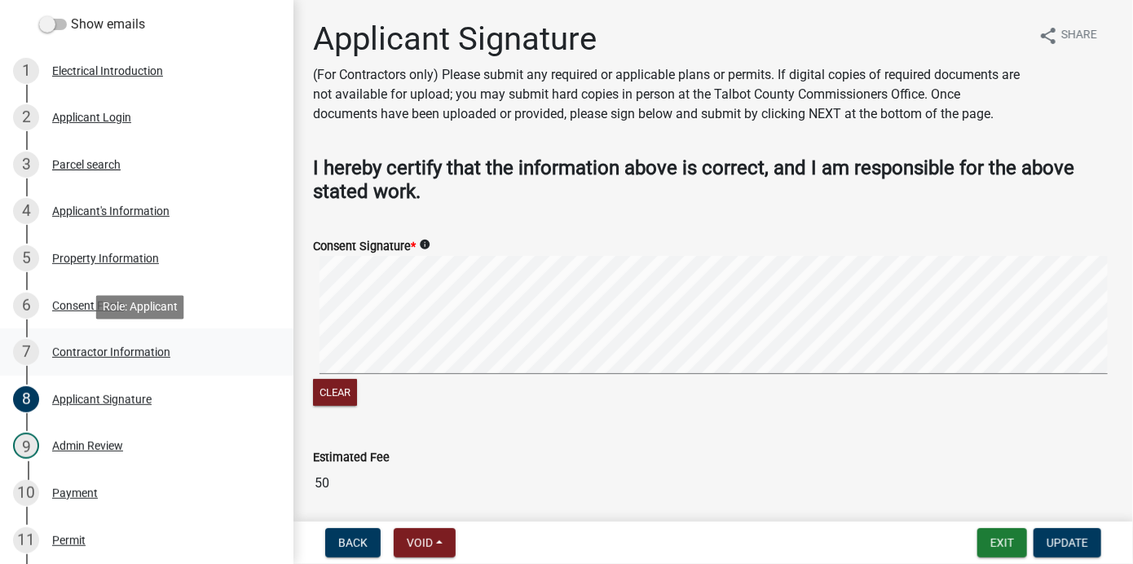
click at [103, 340] on div "7 Contractor Information" at bounding box center [140, 352] width 254 height 26
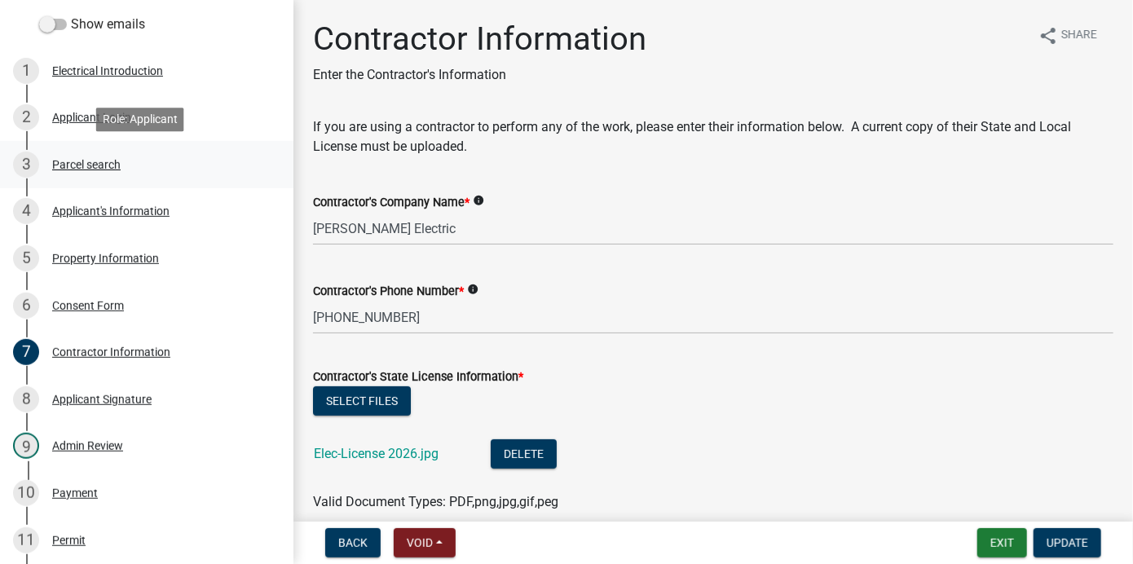
click at [90, 165] on div "Parcel search" at bounding box center [86, 164] width 68 height 11
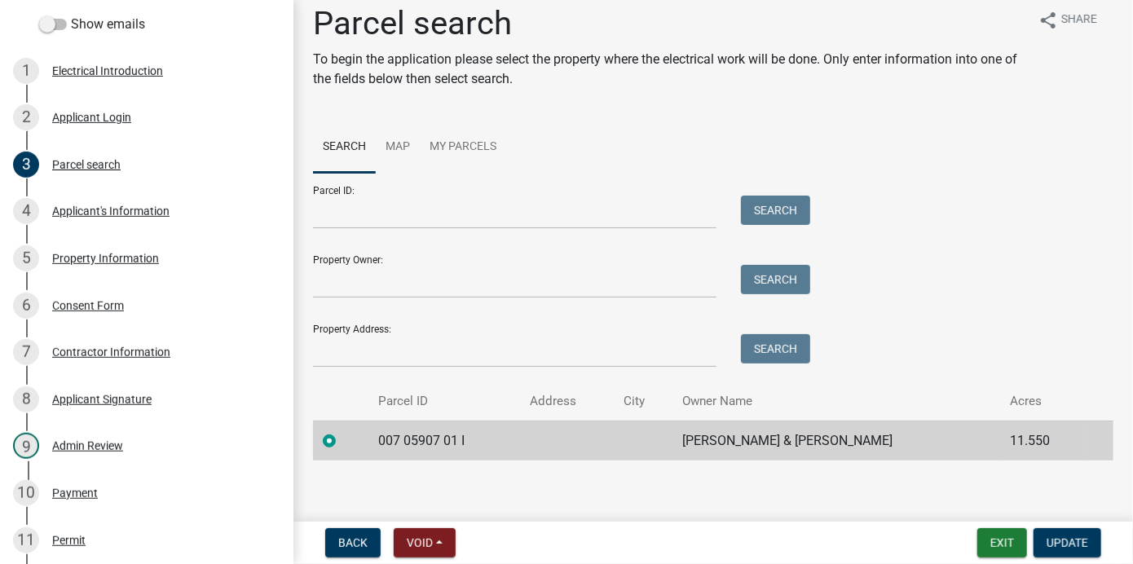
scroll to position [24, 0]
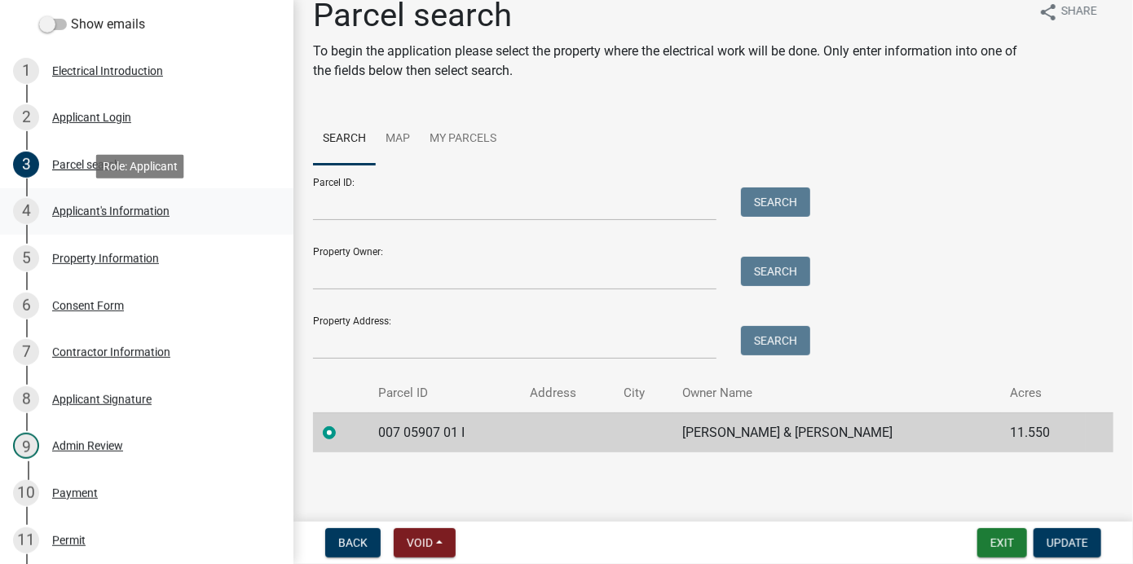
click at [97, 208] on div "Applicant's Information" at bounding box center [110, 210] width 117 height 11
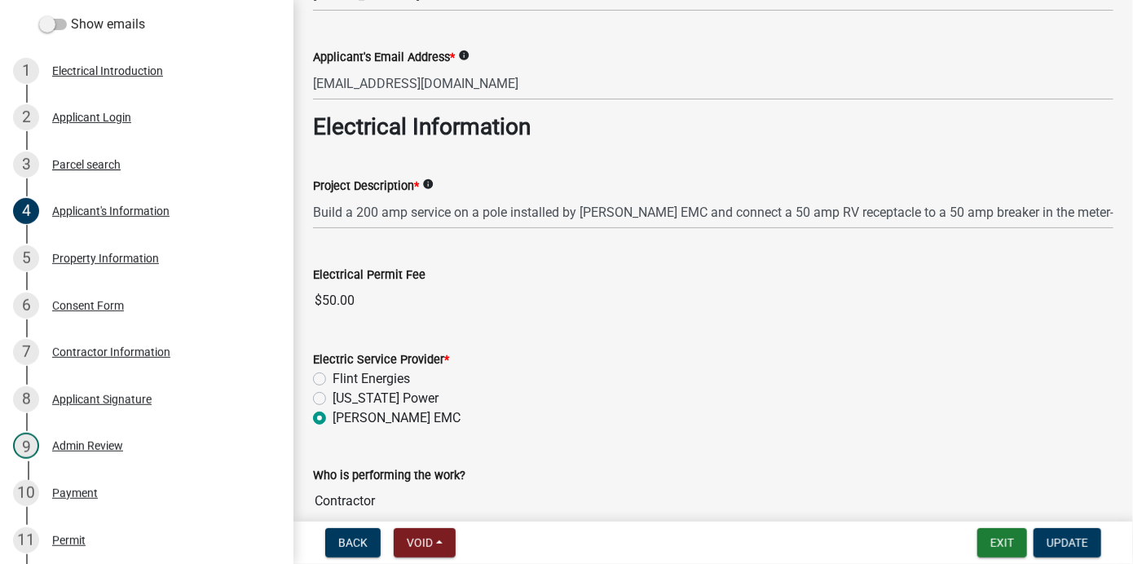
scroll to position [567, 0]
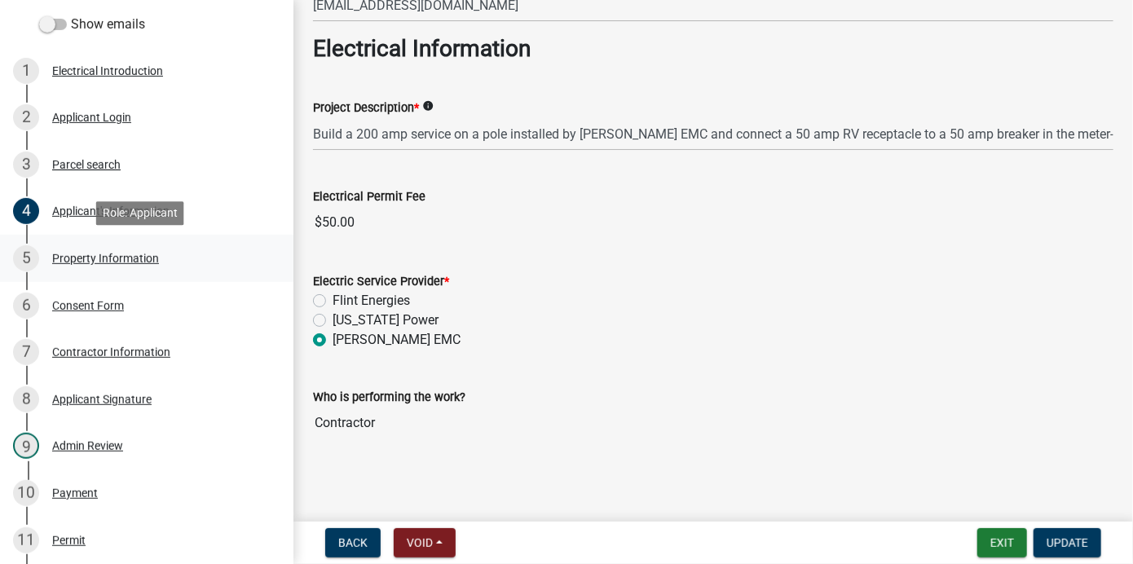
click at [125, 253] on div "Property Information" at bounding box center [105, 258] width 107 height 11
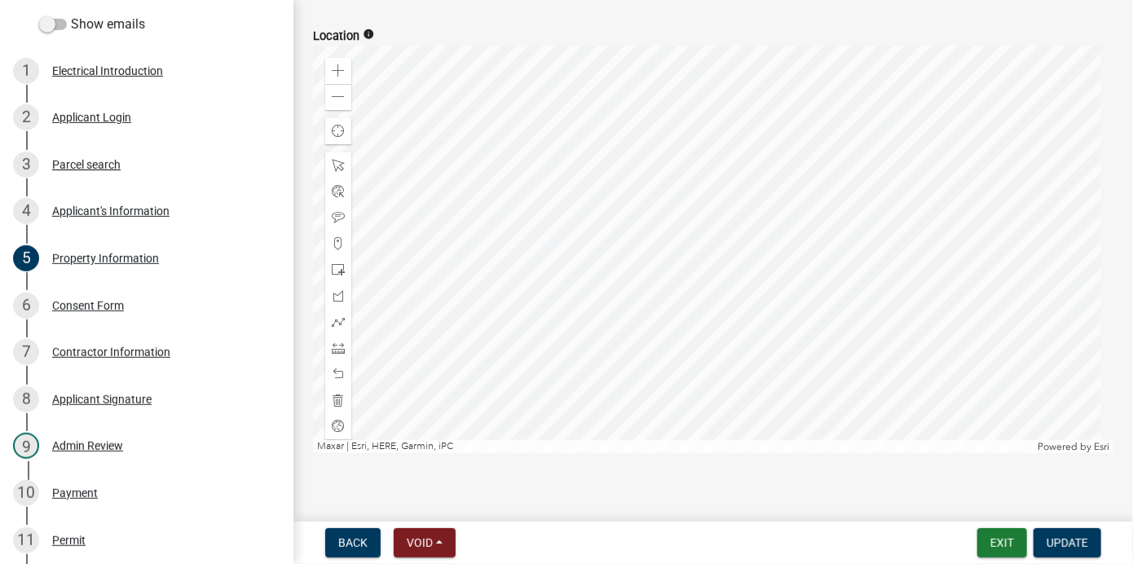
scroll to position [704, 0]
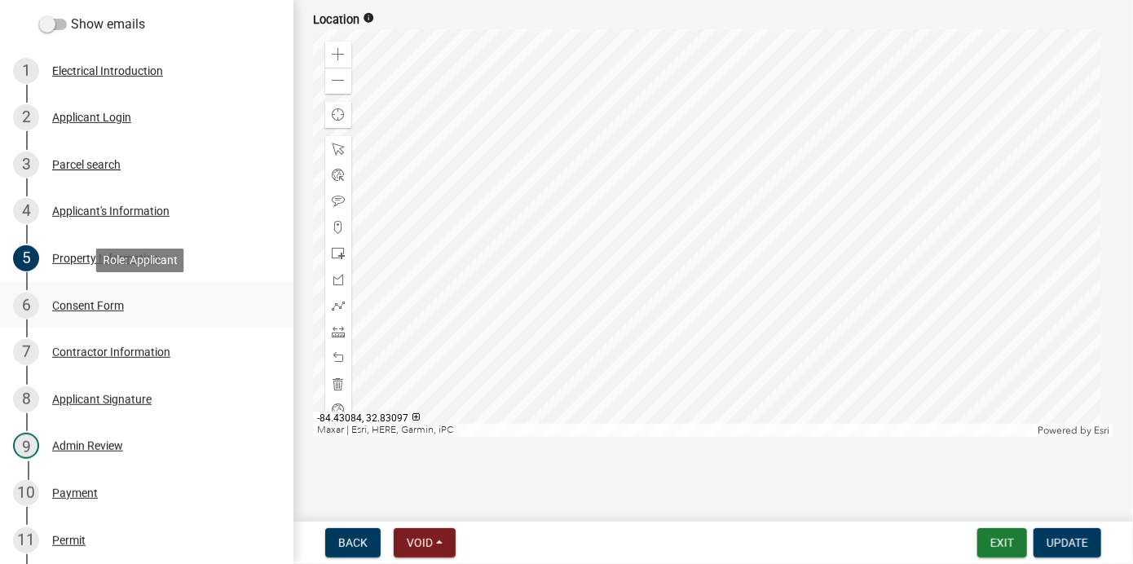
click at [99, 302] on div "Consent Form" at bounding box center [88, 305] width 72 height 11
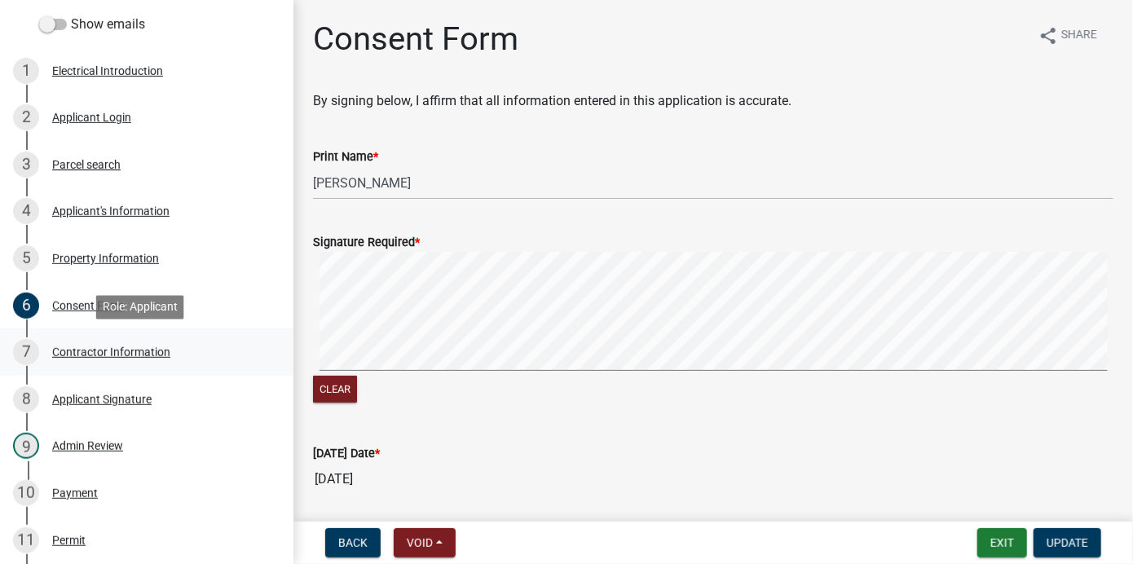
click at [104, 349] on div "Contractor Information" at bounding box center [111, 351] width 118 height 11
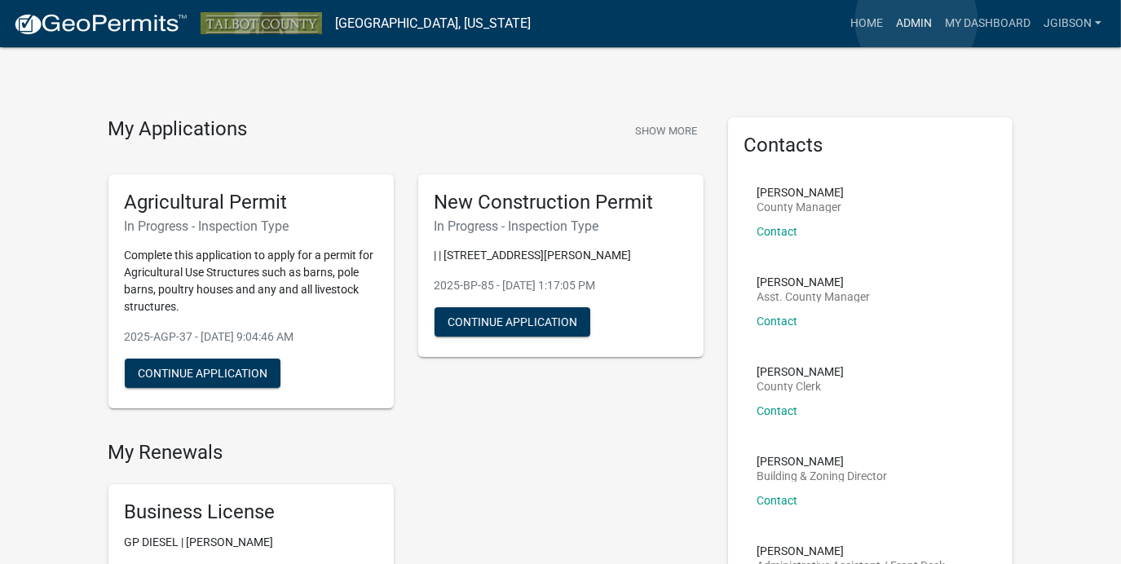
click at [916, 20] on link "Admin" at bounding box center [913, 23] width 49 height 31
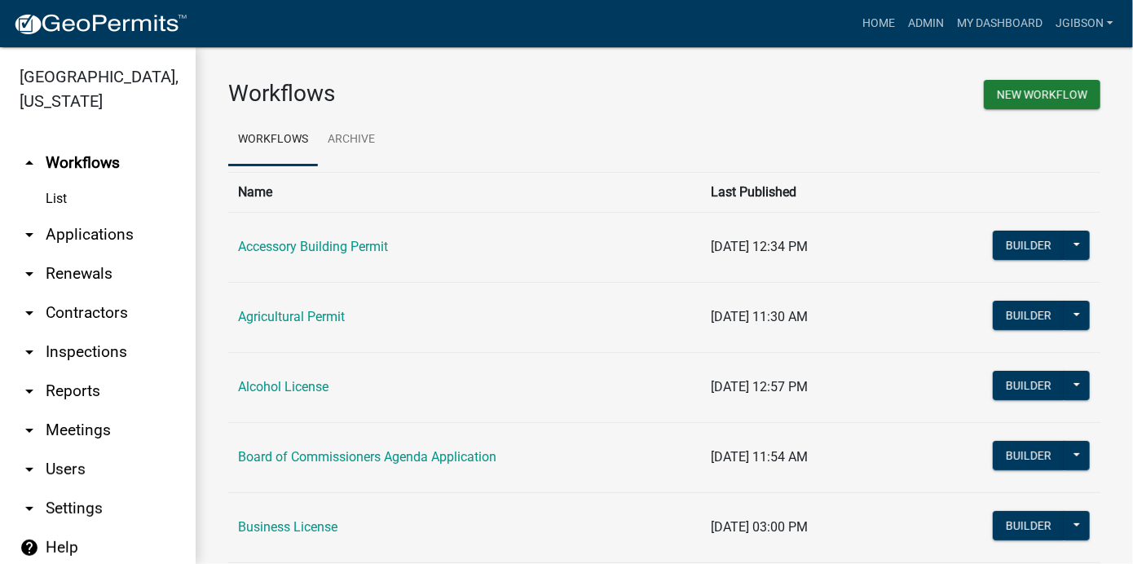
click at [35, 228] on icon "arrow_drop_down" at bounding box center [30, 235] width 20 height 20
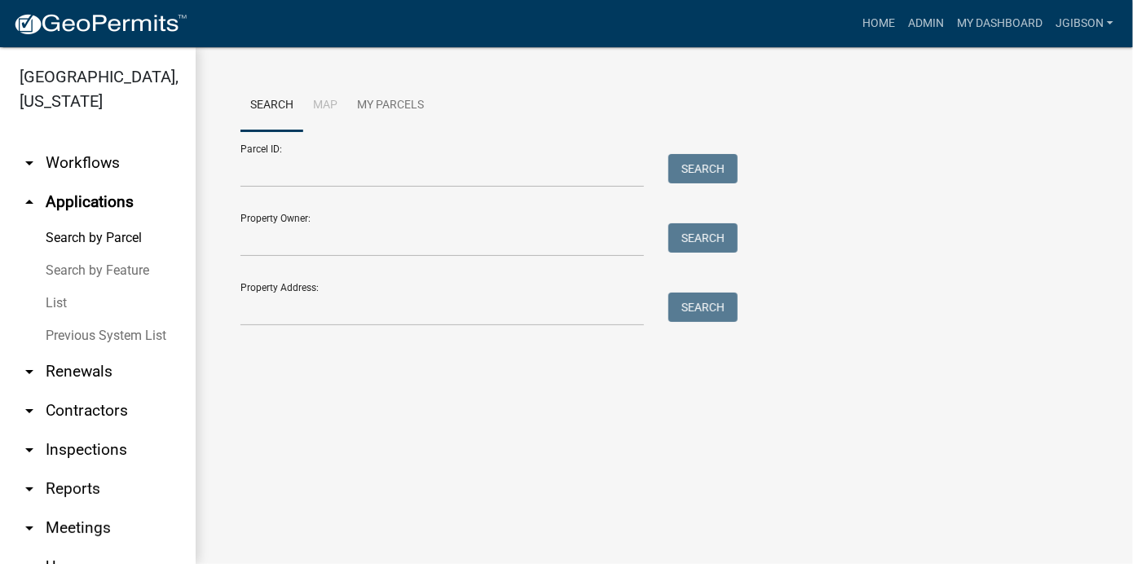
click at [55, 299] on link "List" at bounding box center [98, 303] width 196 height 33
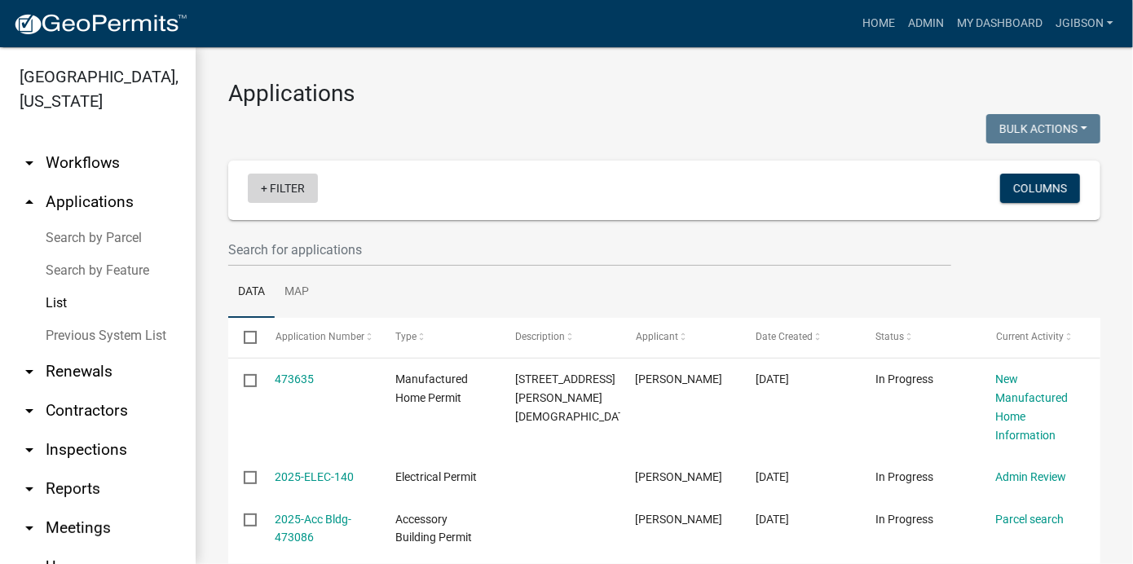
click at [267, 189] on link "+ Filter" at bounding box center [283, 188] width 70 height 29
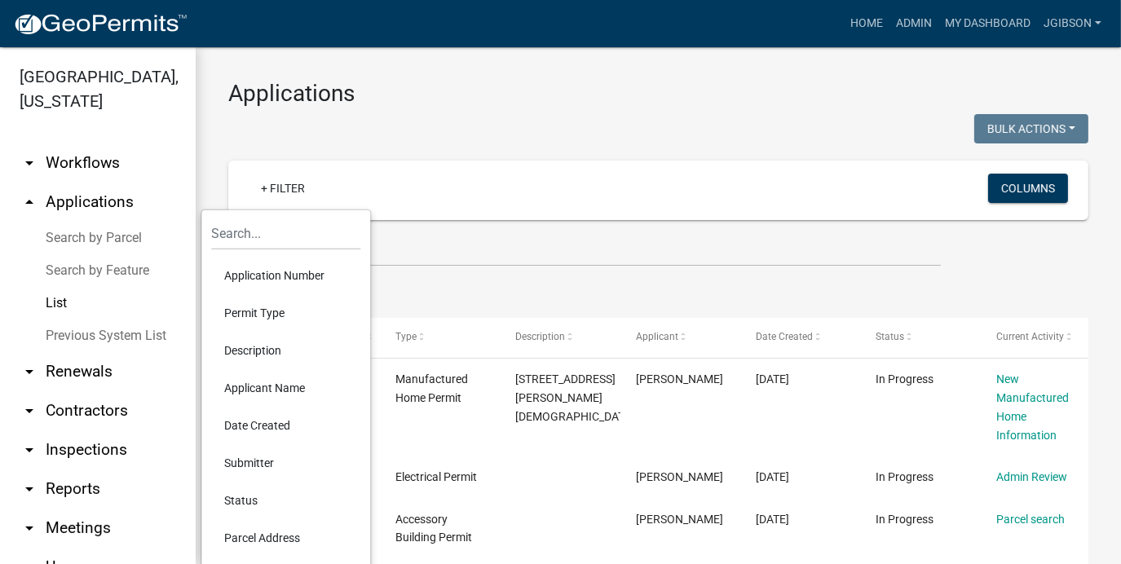
click at [276, 304] on li "Permit Type" at bounding box center [285, 313] width 149 height 38
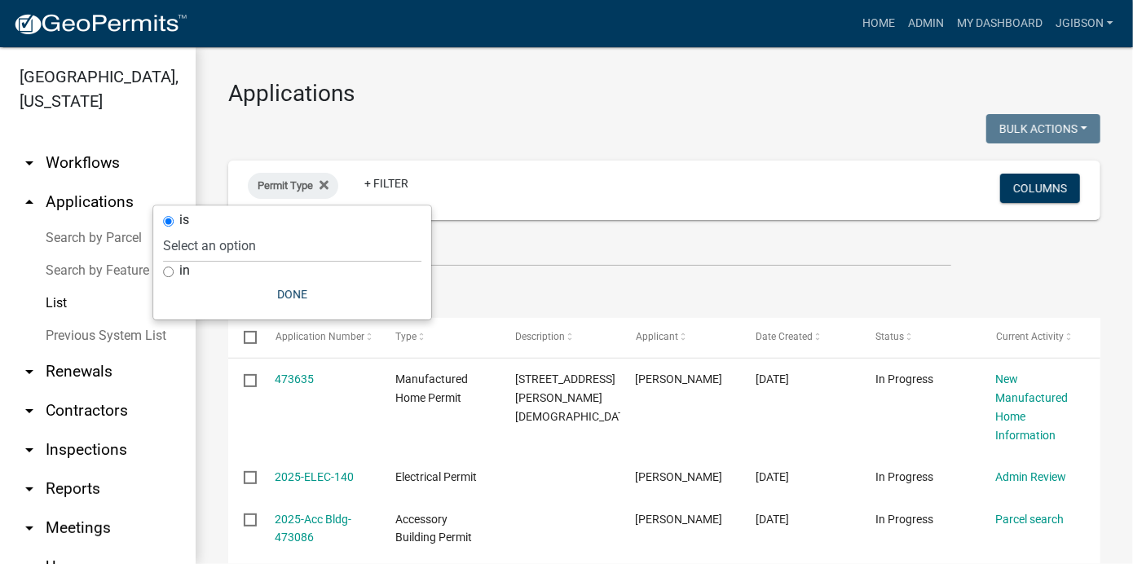
click at [167, 267] on input "in" at bounding box center [168, 272] width 11 height 11
radio input "true"
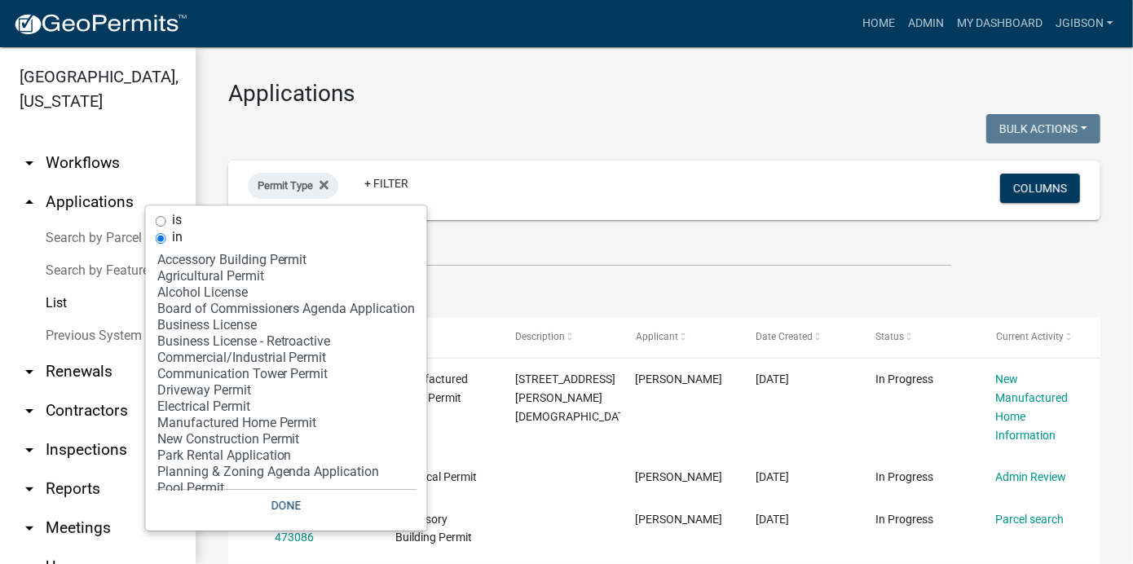
scroll to position [63, 0]
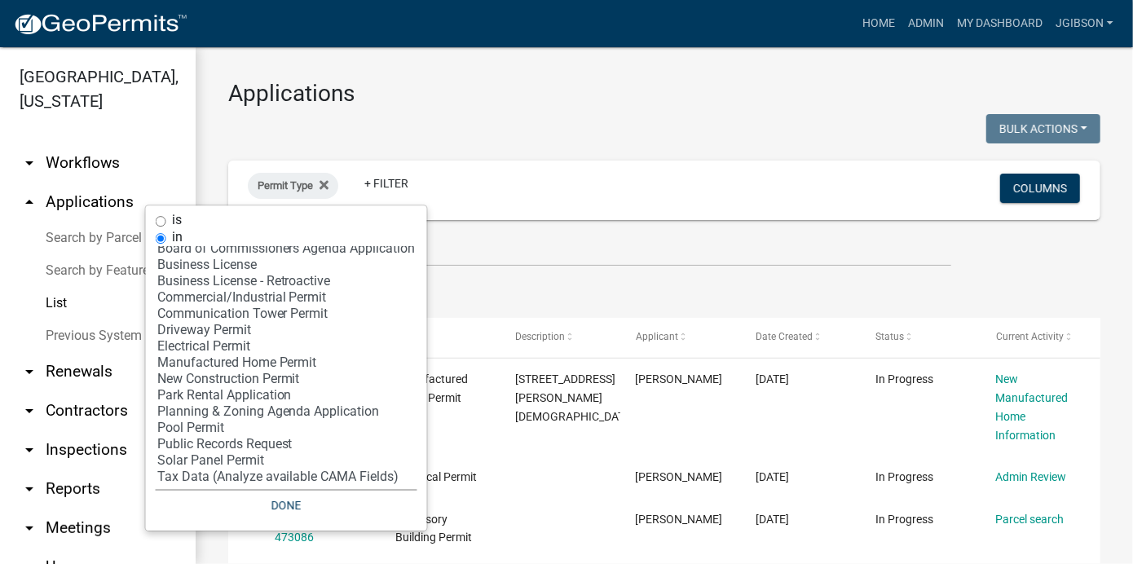
select select "16: '50489f75-cb24-4120-a68a-aa12a920a2e3'"
click at [227, 444] on option "Public Records Request" at bounding box center [287, 444] width 262 height 16
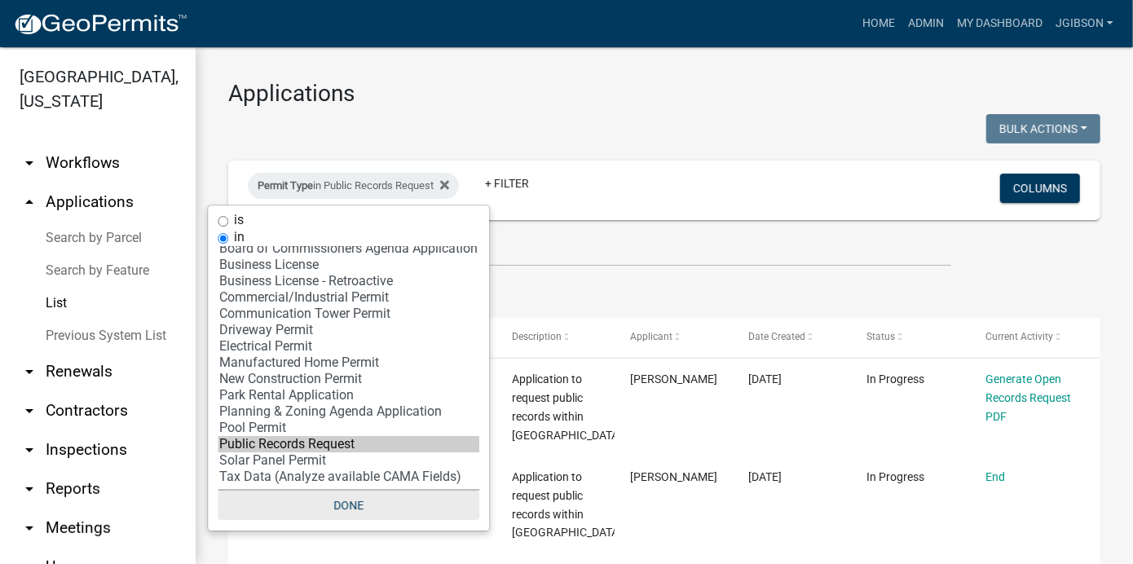
click at [360, 503] on button "Done" at bounding box center [349, 505] width 262 height 29
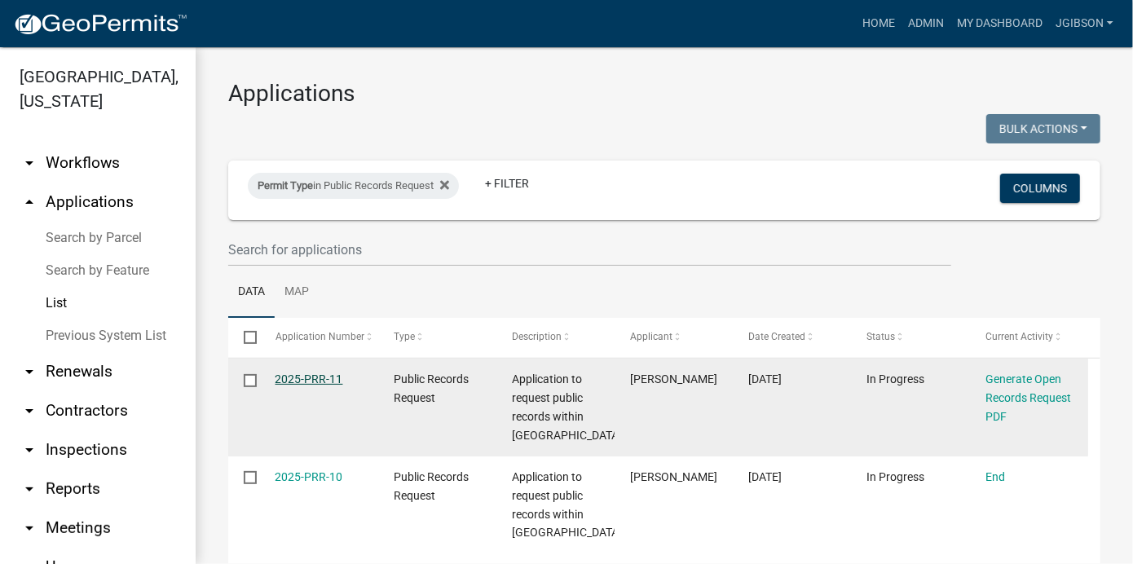
click at [316, 382] on link "2025-PRR-11" at bounding box center [310, 379] width 68 height 13
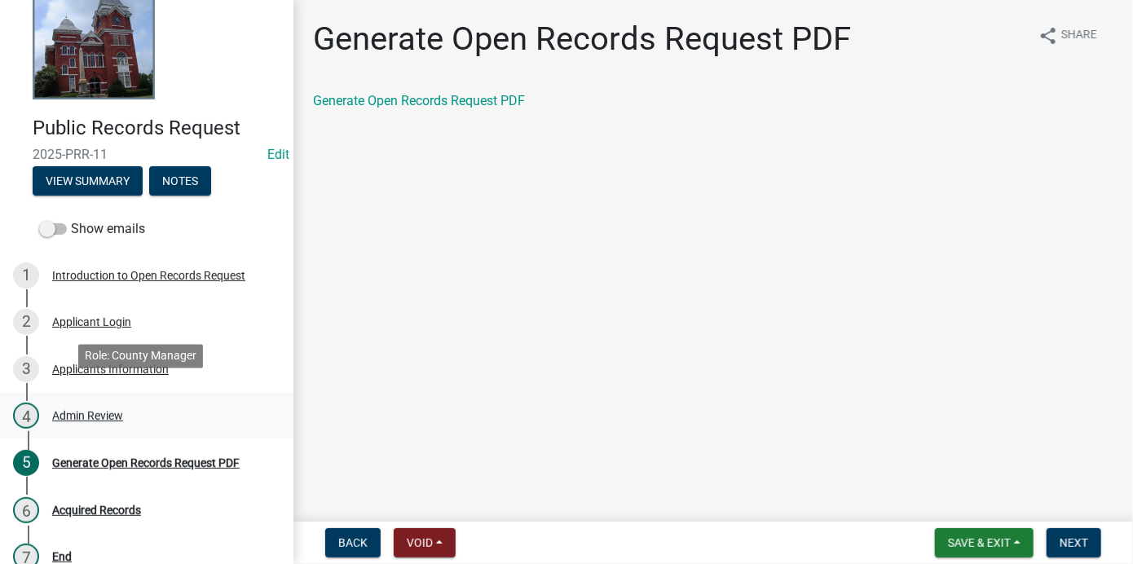
scroll to position [62, 0]
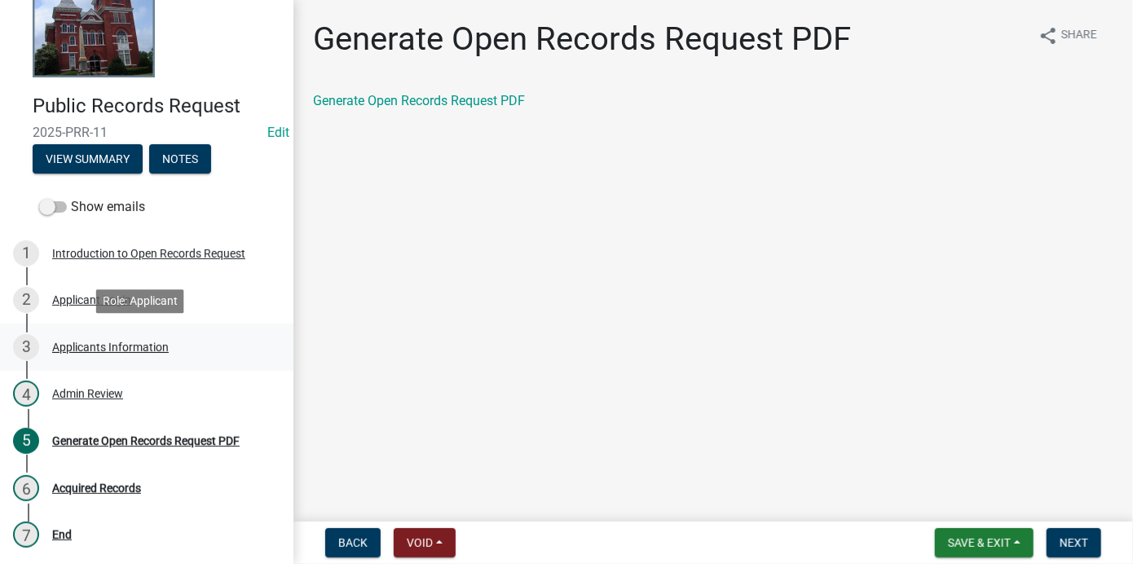
click at [103, 342] on div "Applicants Information" at bounding box center [110, 347] width 117 height 11
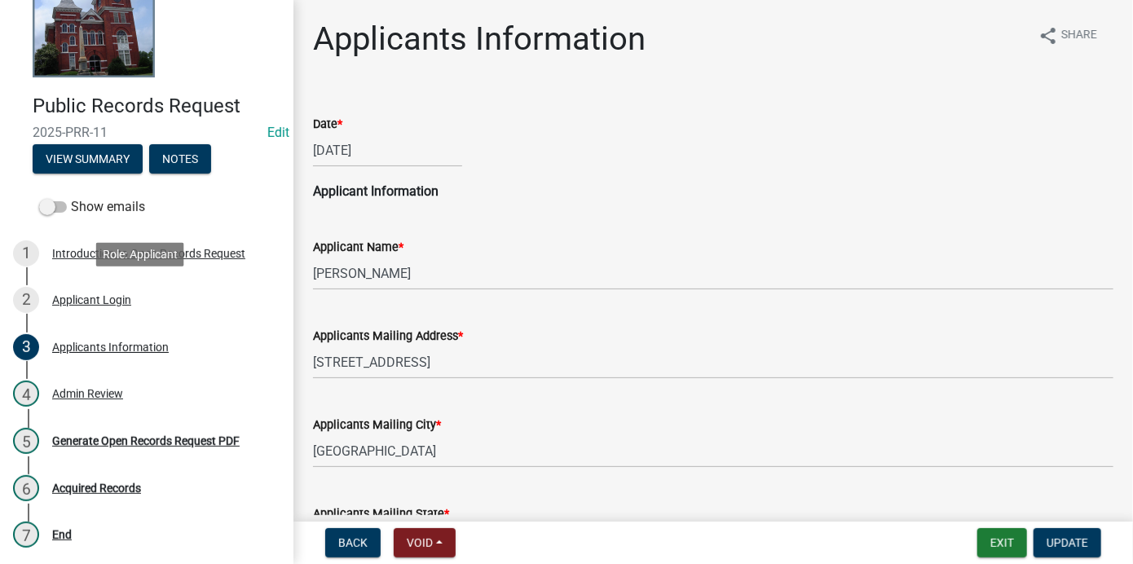
click at [104, 299] on div "Applicant Login" at bounding box center [91, 299] width 79 height 11
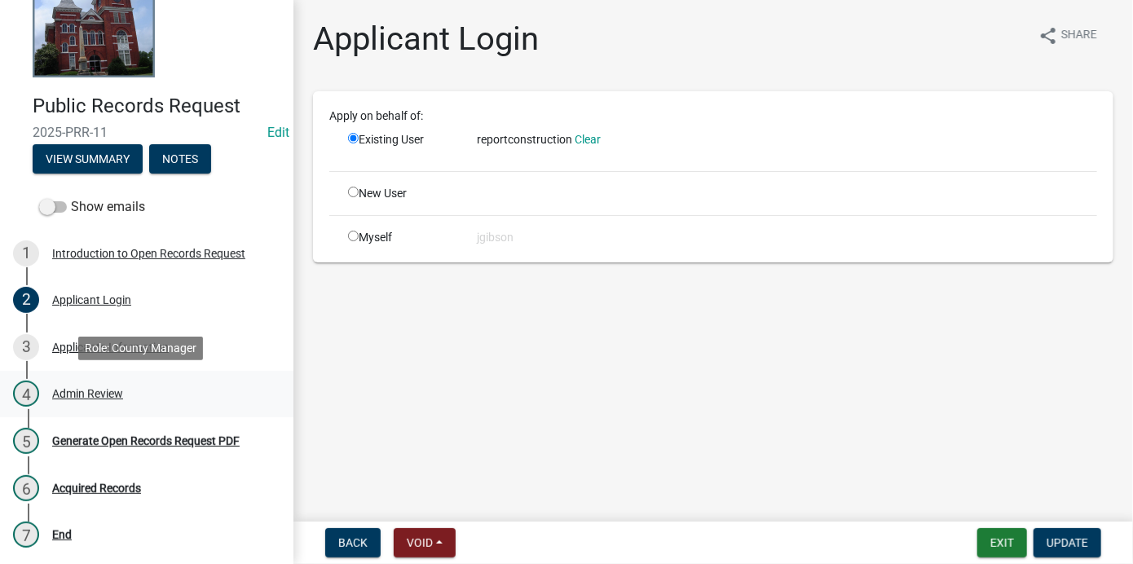
click at [105, 389] on div "Admin Review" at bounding box center [87, 393] width 71 height 11
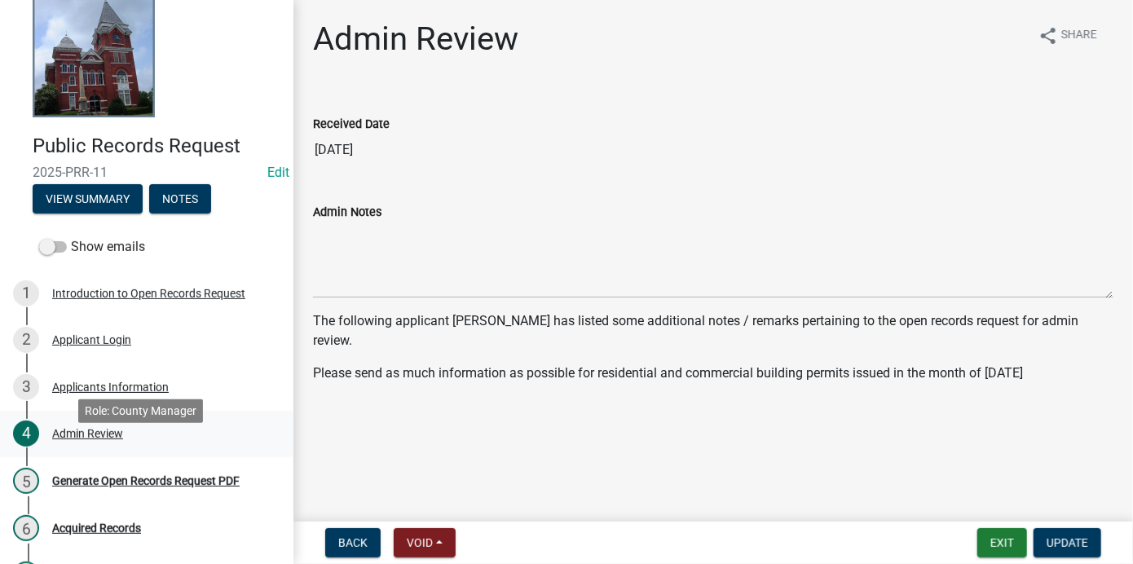
scroll to position [0, 0]
